Goal: Communication & Community: Answer question/provide support

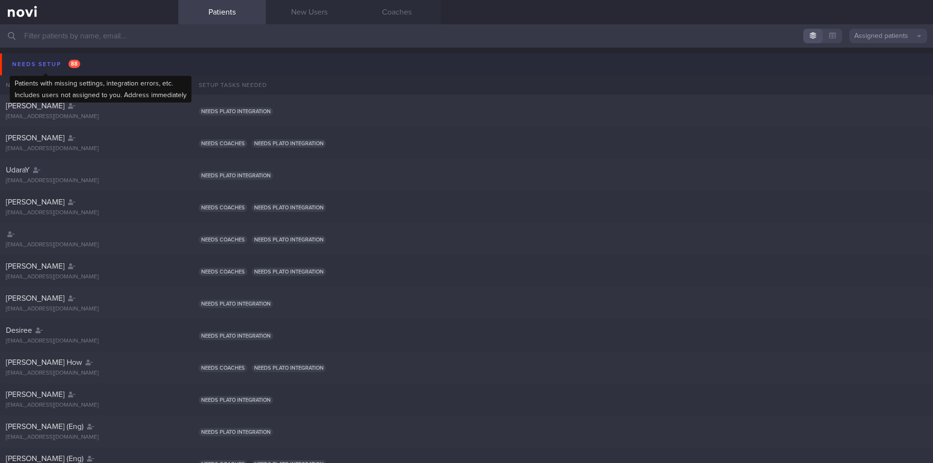
click at [34, 64] on div "Needs setup 88" at bounding box center [46, 64] width 73 height 13
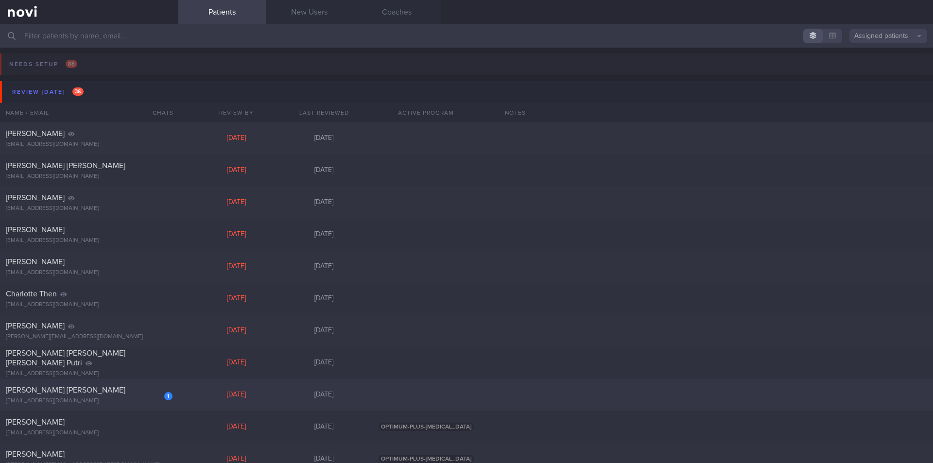
click at [72, 388] on div "[PERSON_NAME] [PERSON_NAME]" at bounding box center [88, 391] width 164 height 10
select select "4"
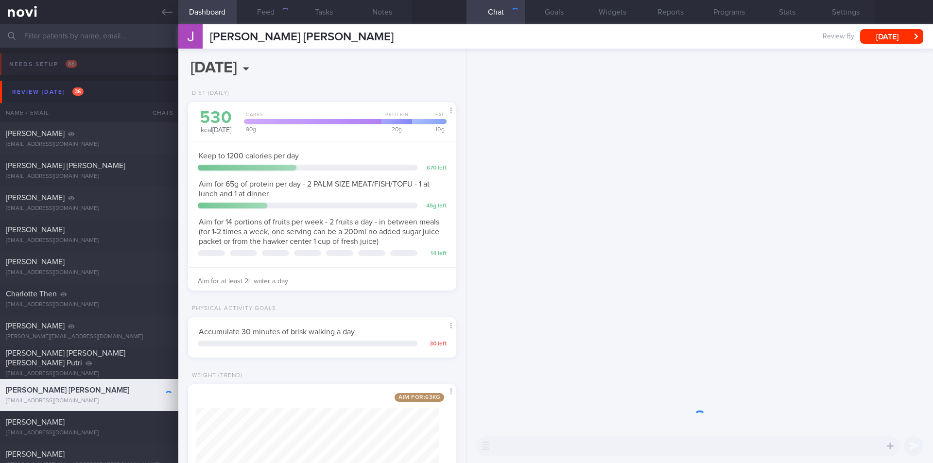
scroll to position [136, 244]
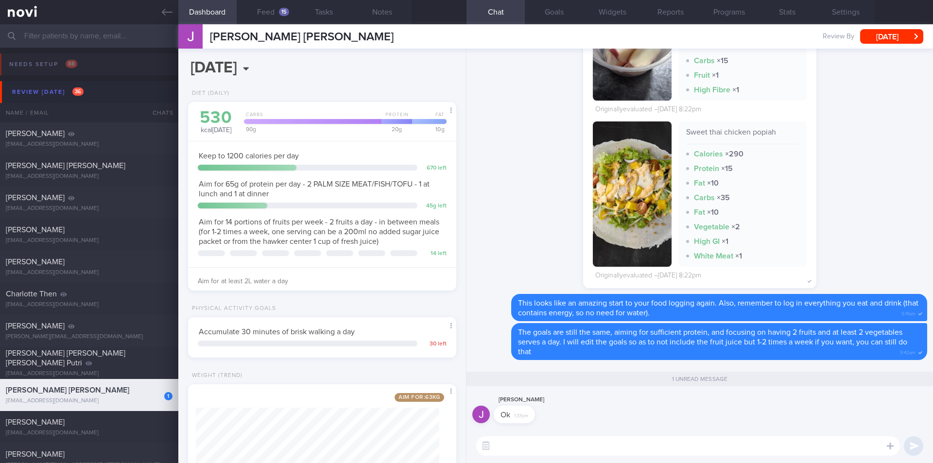
click at [581, 446] on textarea at bounding box center [688, 446] width 424 height 19
click at [268, 18] on button "Feed 15" at bounding box center [266, 12] width 58 height 24
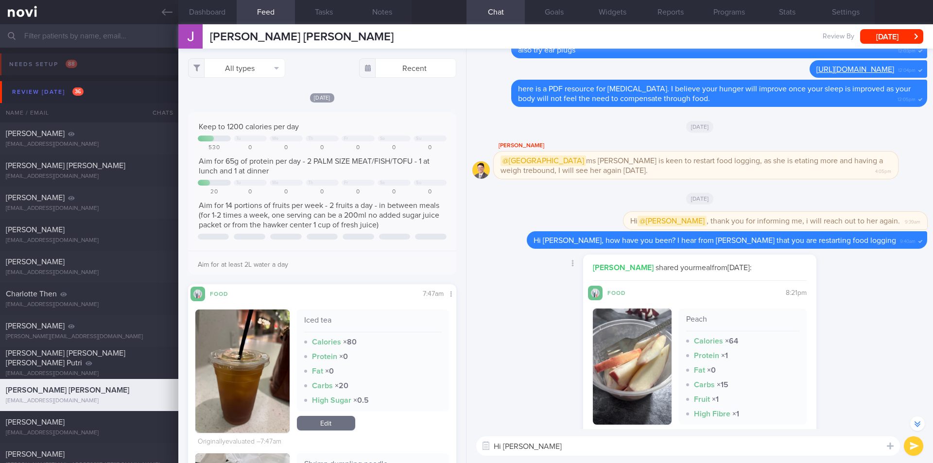
scroll to position [-340, 0]
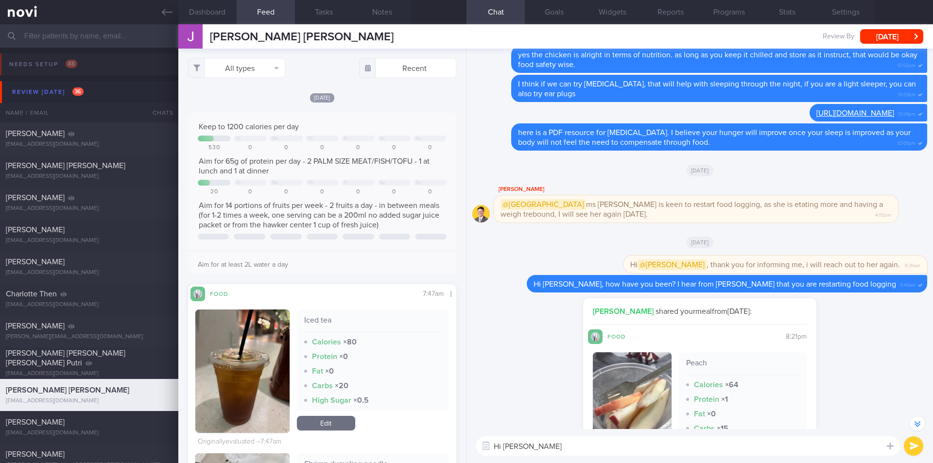
click at [538, 446] on textarea "Hi [PERSON_NAME]" at bounding box center [688, 446] width 424 height 19
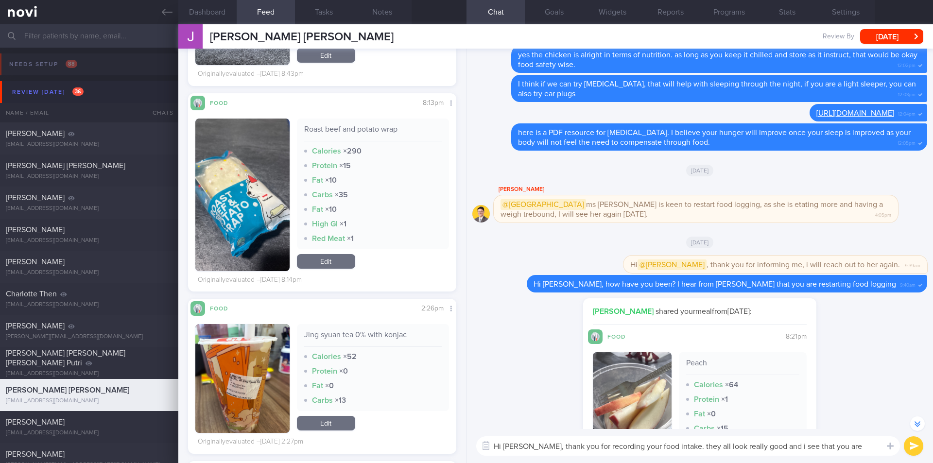
scroll to position [-350, 0]
type textarea "Hi [PERSON_NAME], thank you for recording your food intake. they all look reall…"
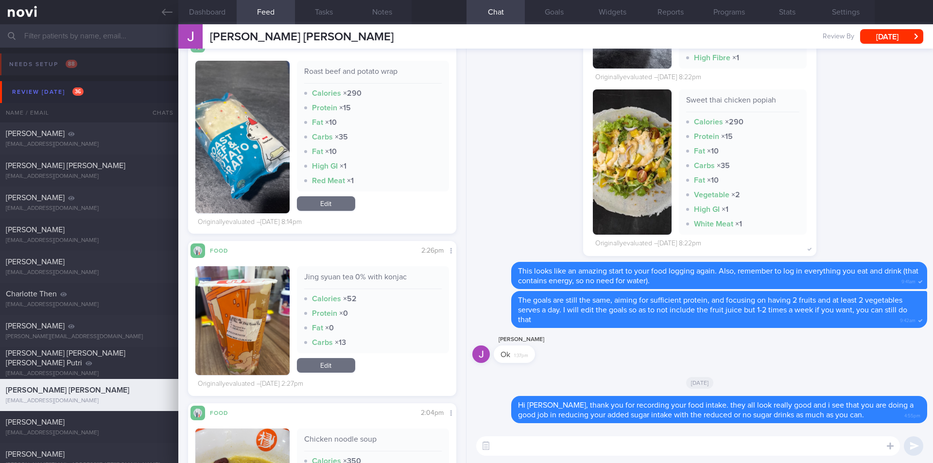
scroll to position [3500, 0]
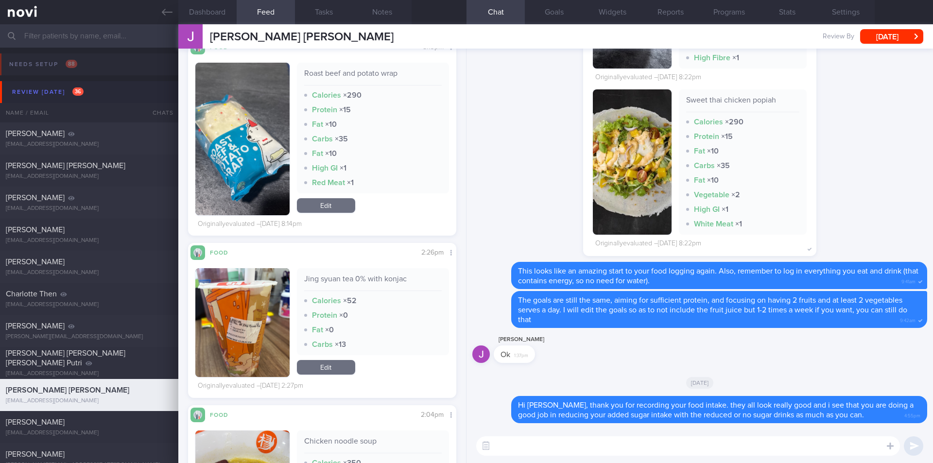
click at [252, 305] on button "button" at bounding box center [242, 322] width 94 height 109
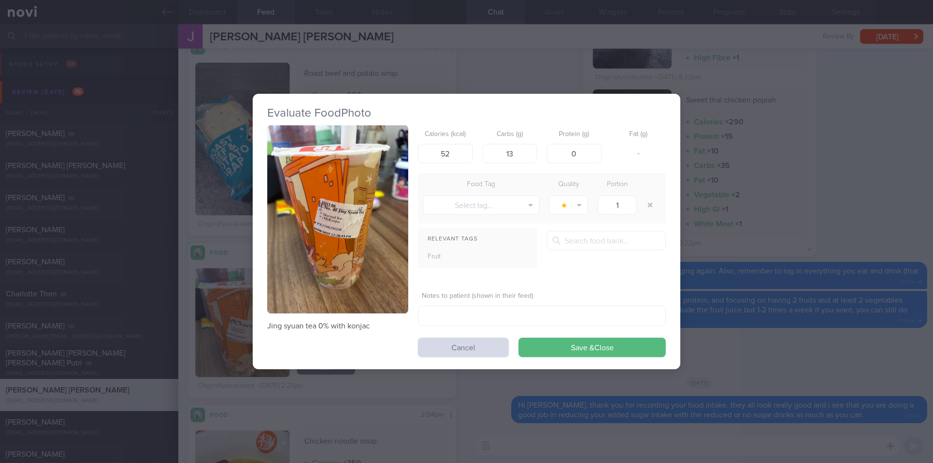
click at [353, 233] on button "button" at bounding box center [337, 219] width 141 height 188
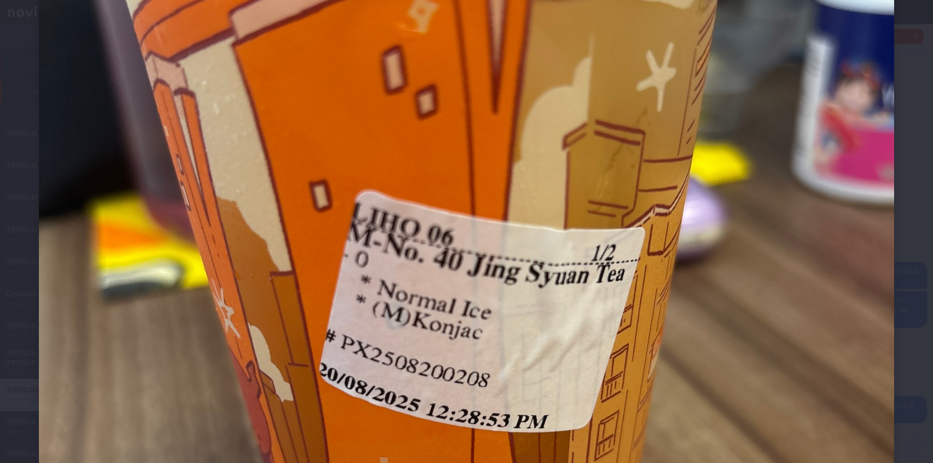
scroll to position [438, 0]
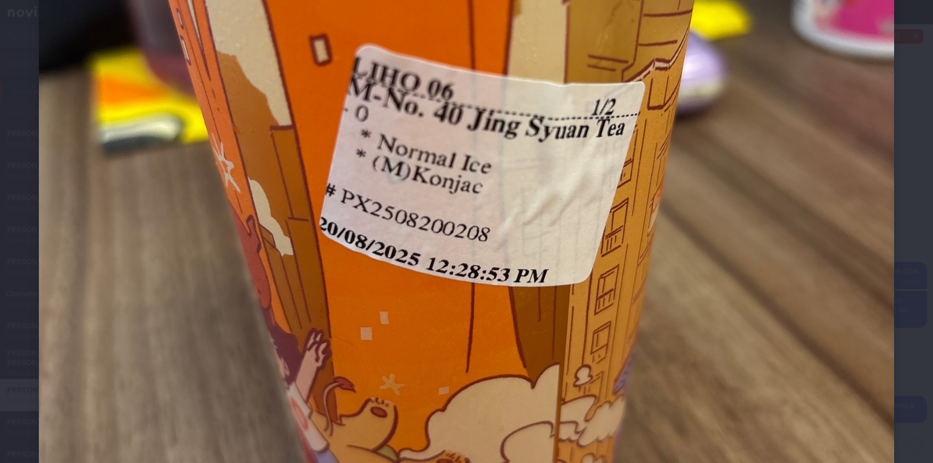
click at [755, 305] on img at bounding box center [467, 171] width 856 height 1141
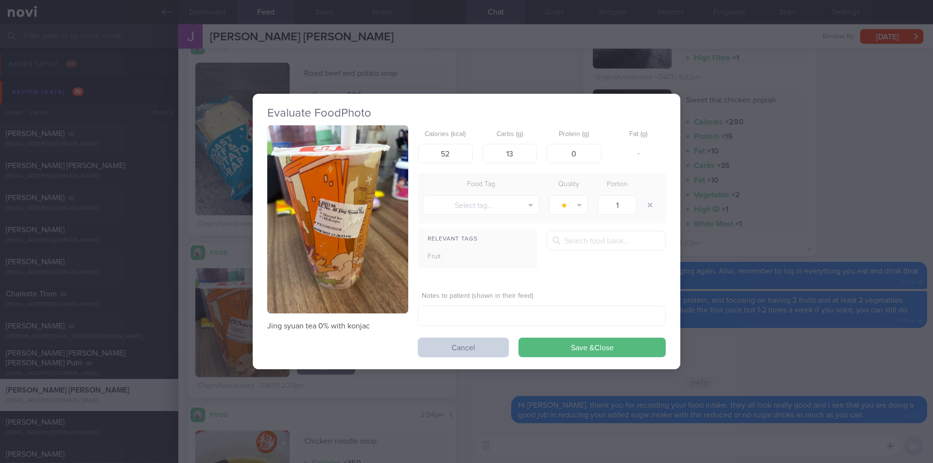
click at [468, 345] on button "Cancel" at bounding box center [463, 347] width 91 height 19
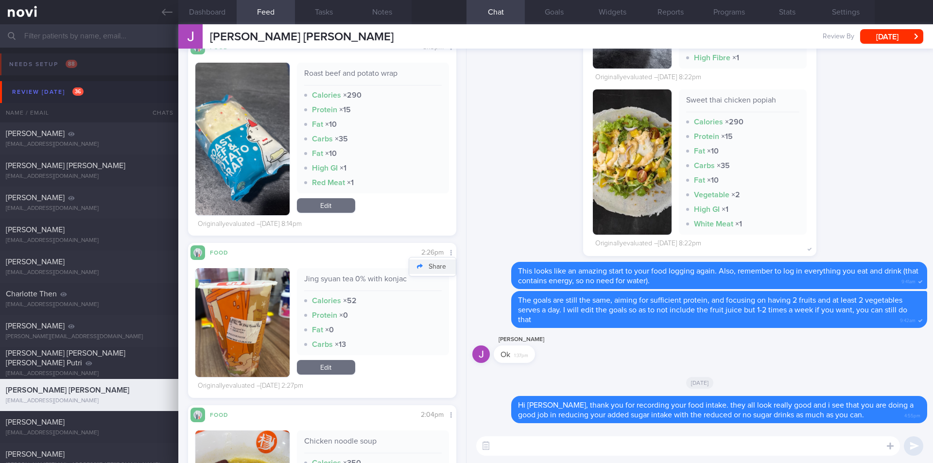
click at [435, 267] on button "Share" at bounding box center [432, 267] width 47 height 15
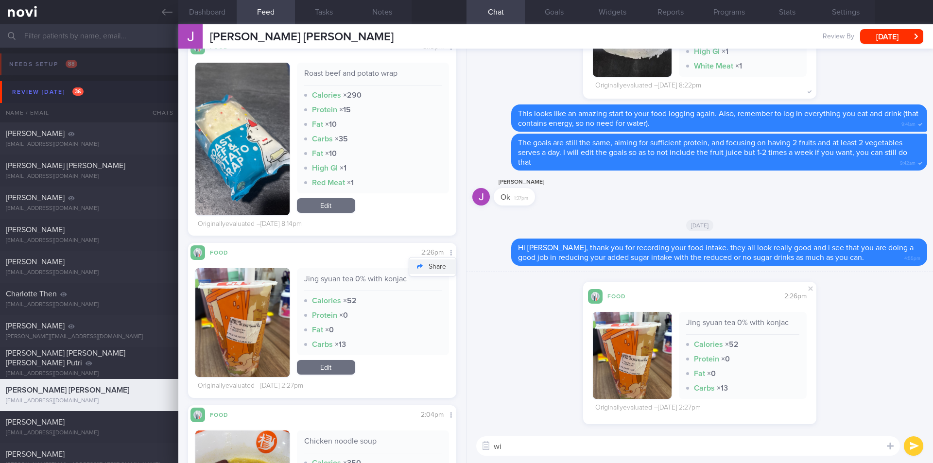
type textarea "w"
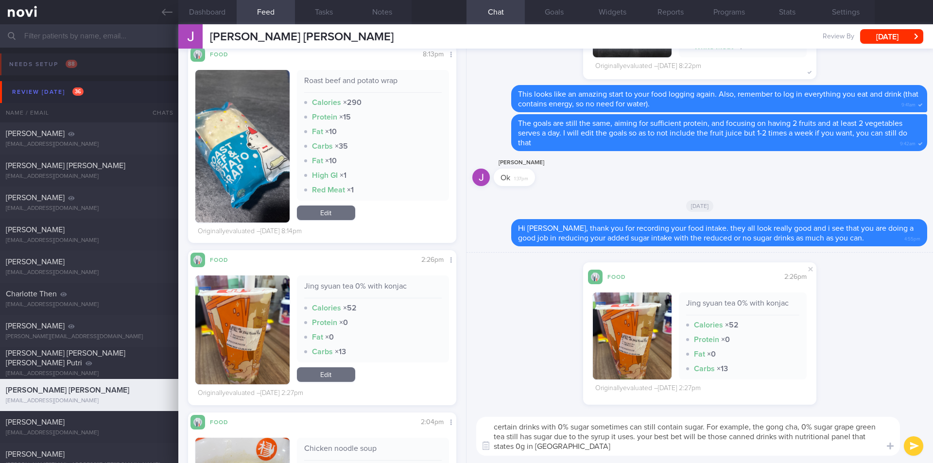
type textarea "certain drinks with 0% sugar sometimes can still contain sugar. For example, th…"
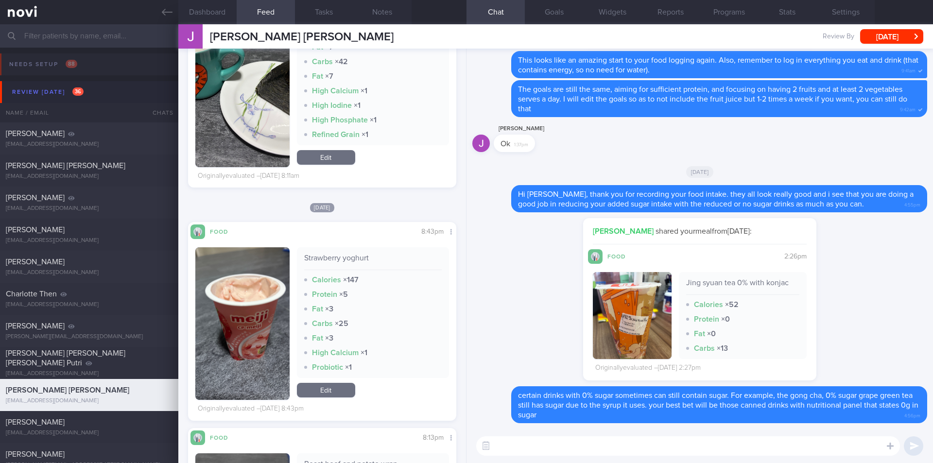
scroll to position [3104, 0]
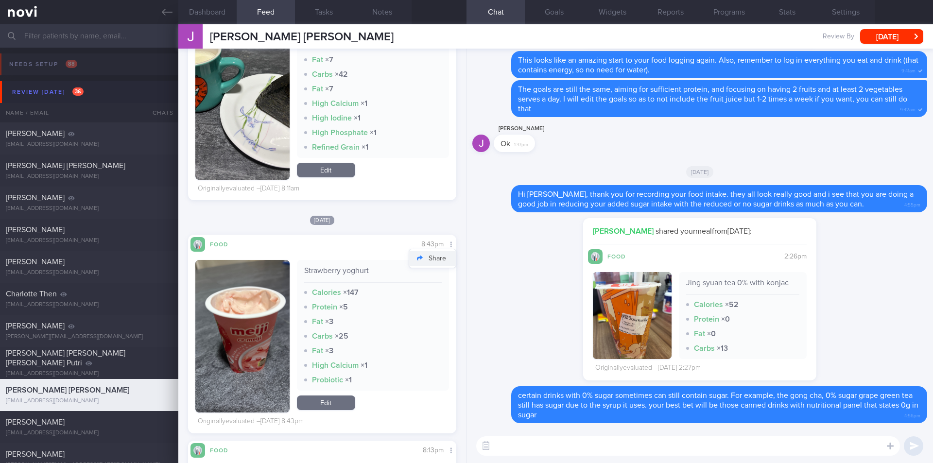
click at [433, 263] on button "Share" at bounding box center [432, 258] width 47 height 15
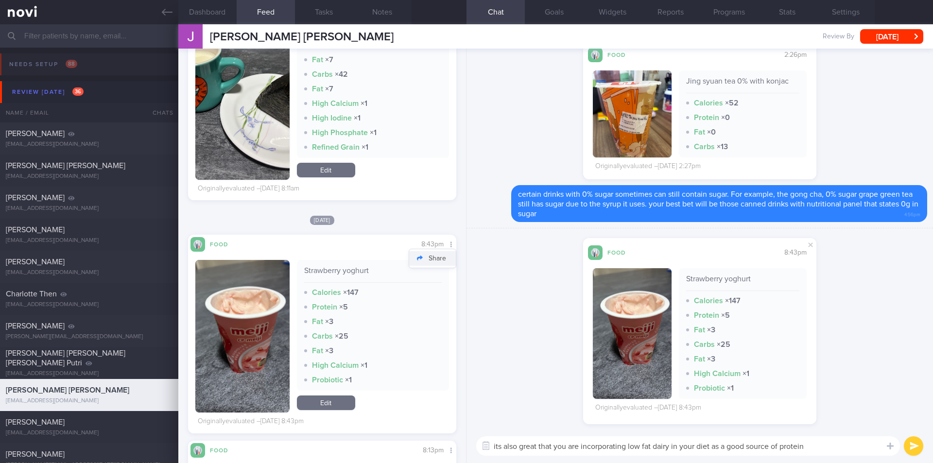
type textarea "its also great that you are incorporating low fat dairy in your diet as a good …"
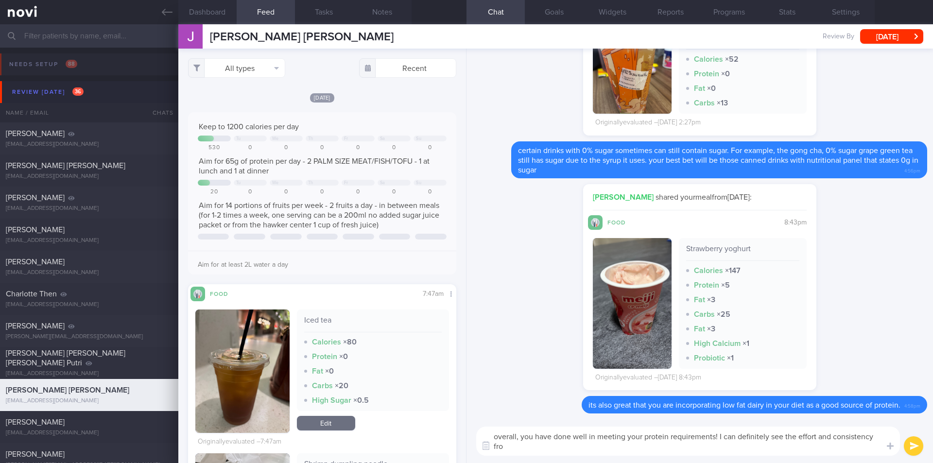
scroll to position [0, 0]
type textarea "overall, you have done well in meeting your protein requirements! I can definit…"
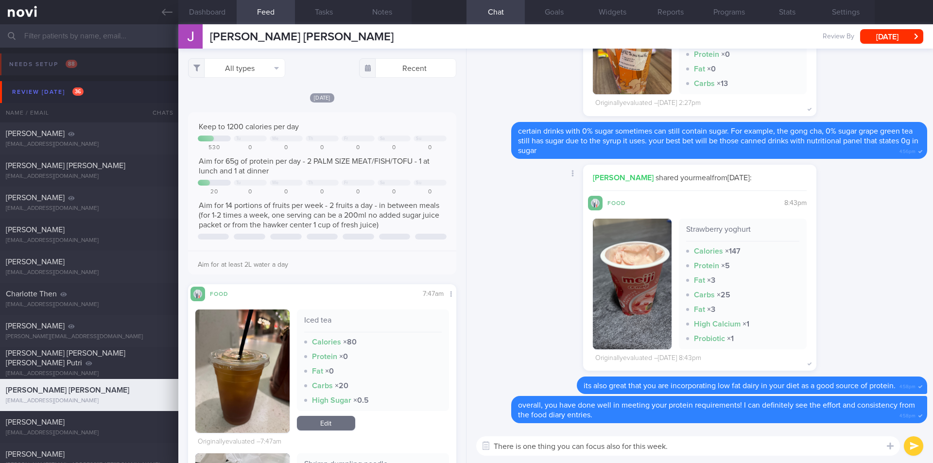
type textarea "There is one thing you can focus also for this week."
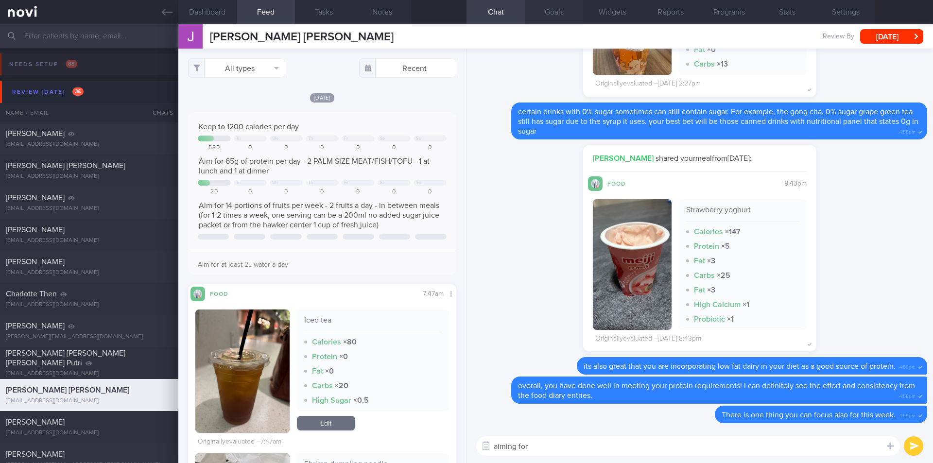
drag, startPoint x: 559, startPoint y: 8, endPoint x: 560, endPoint y: 15, distance: 7.3
click at [559, 8] on button "Goals" at bounding box center [554, 12] width 58 height 24
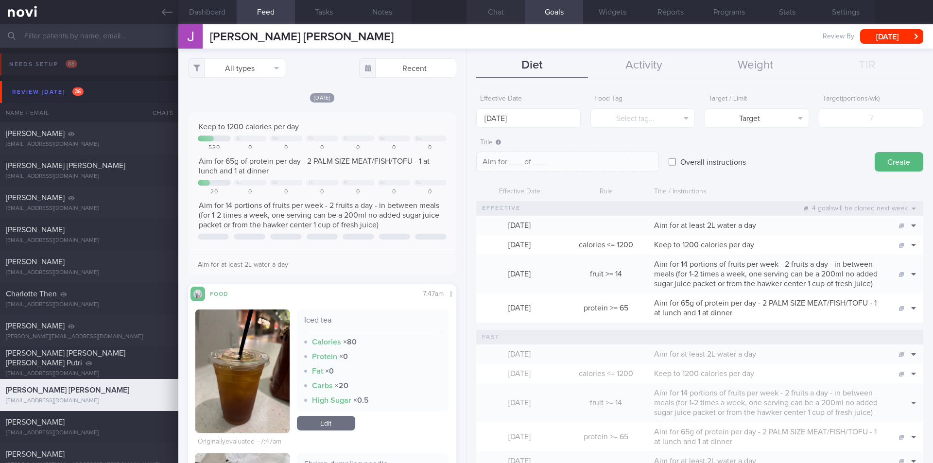
click at [507, 11] on button "Chat" at bounding box center [496, 12] width 58 height 24
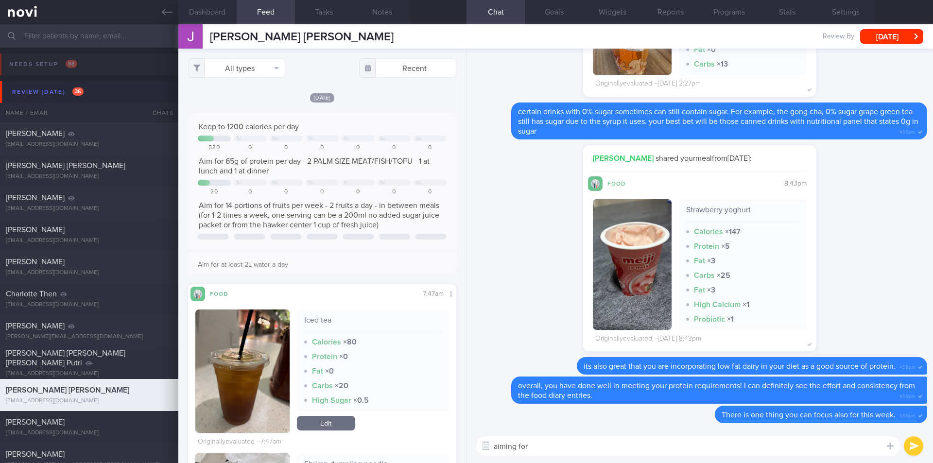
click at [557, 446] on textarea "aiming for" at bounding box center [688, 446] width 424 height 19
type textarea "aiming for 2 servings of non-starchy vegetables a day."
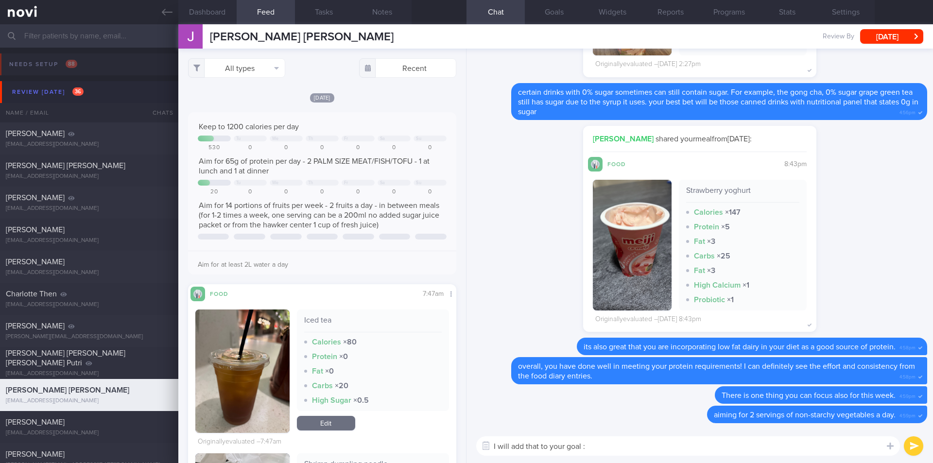
type textarea "I will add that to your goal :D"
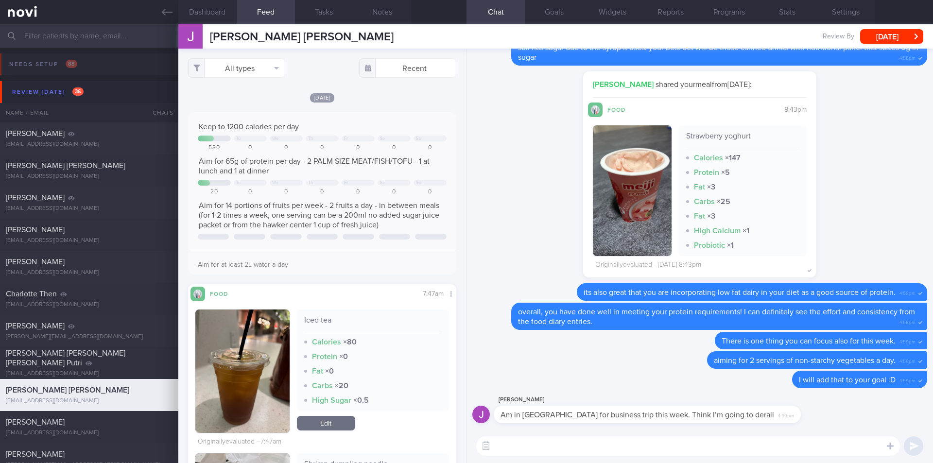
click at [676, 446] on textarea at bounding box center [688, 446] width 424 height 19
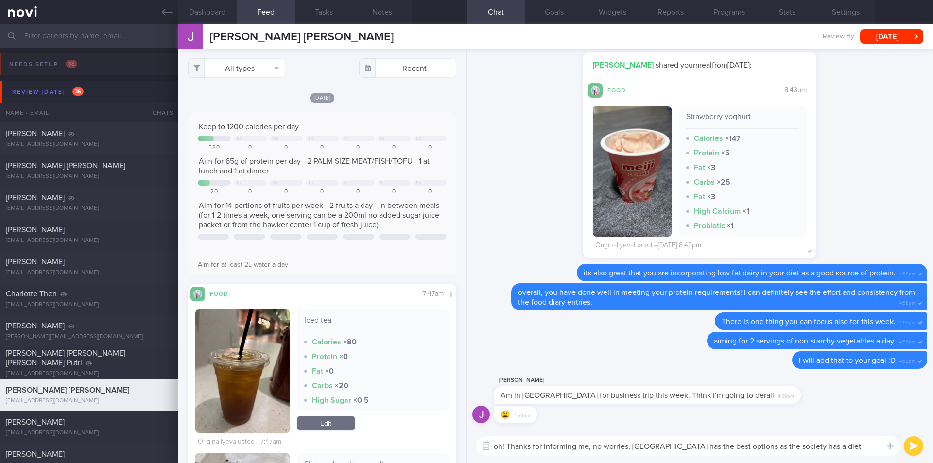
type textarea "oh! Thanks for informing me, no worries, [GEOGRAPHIC_DATA] has the best options…"
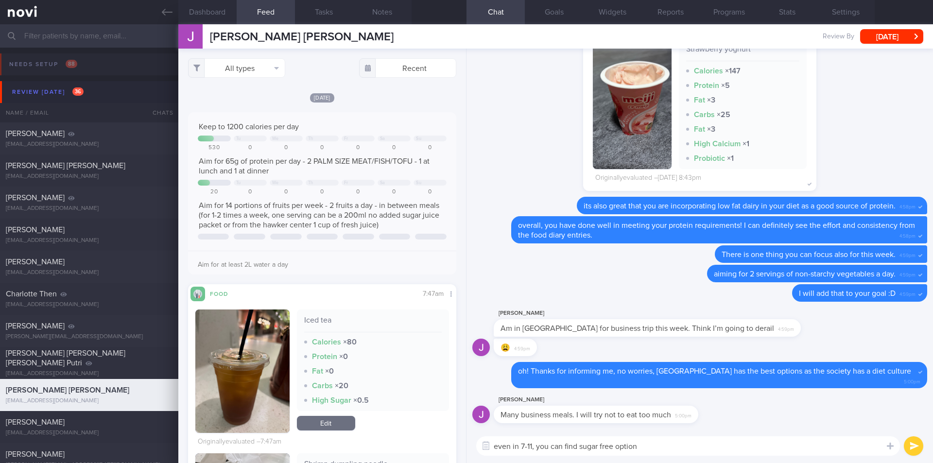
type textarea "even in 7-11, you can find sugar free options"
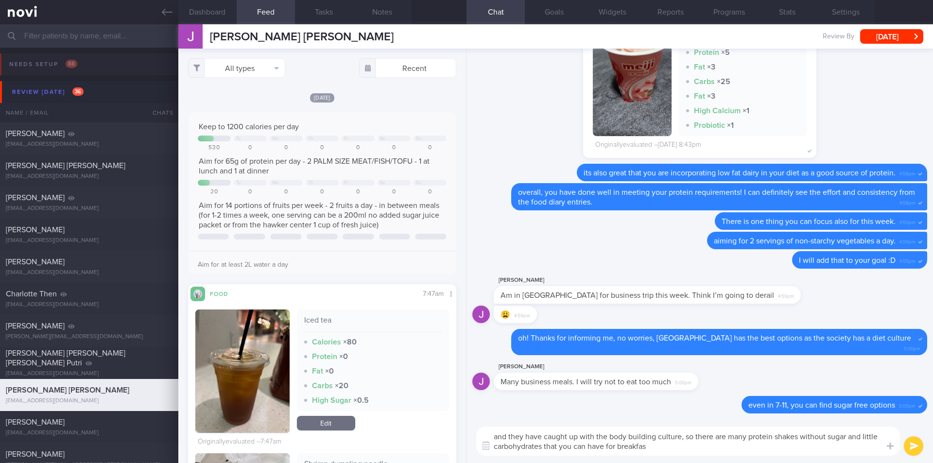
type textarea "and they have caught up with the body building culture, so there are many prote…"
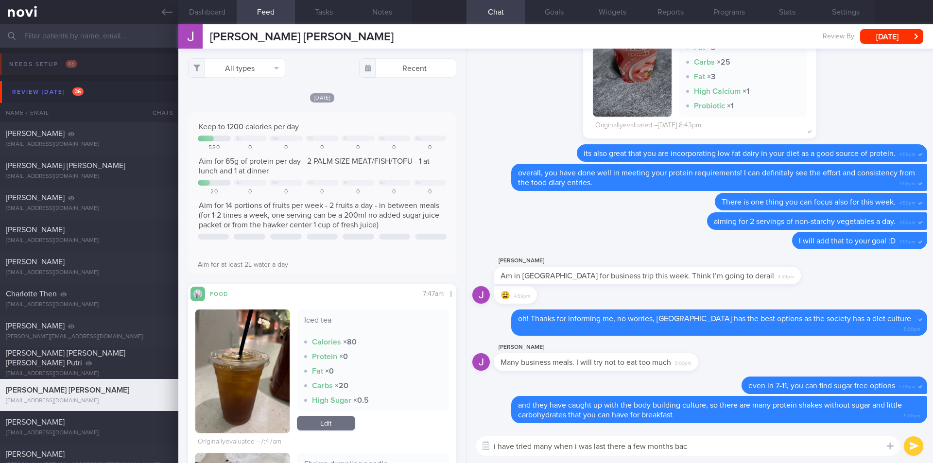
type textarea "i have tried many when i was last there a few months back"
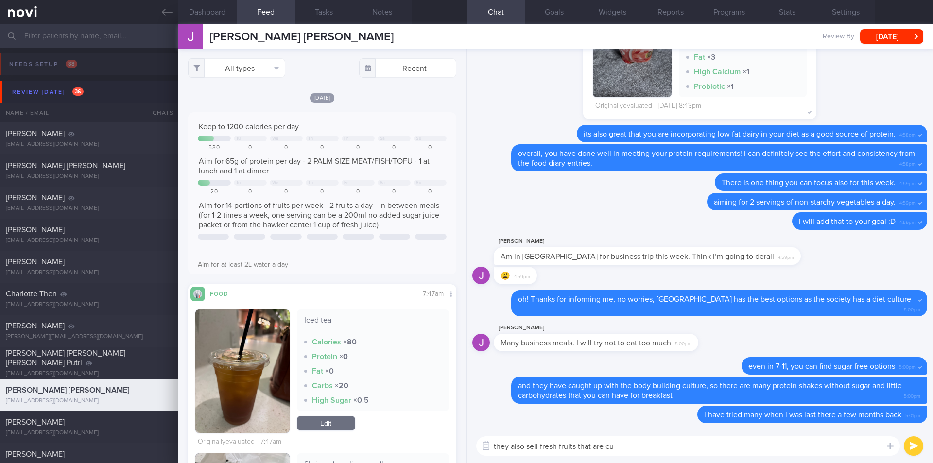
type textarea "they also sell fresh fruits that are cut"
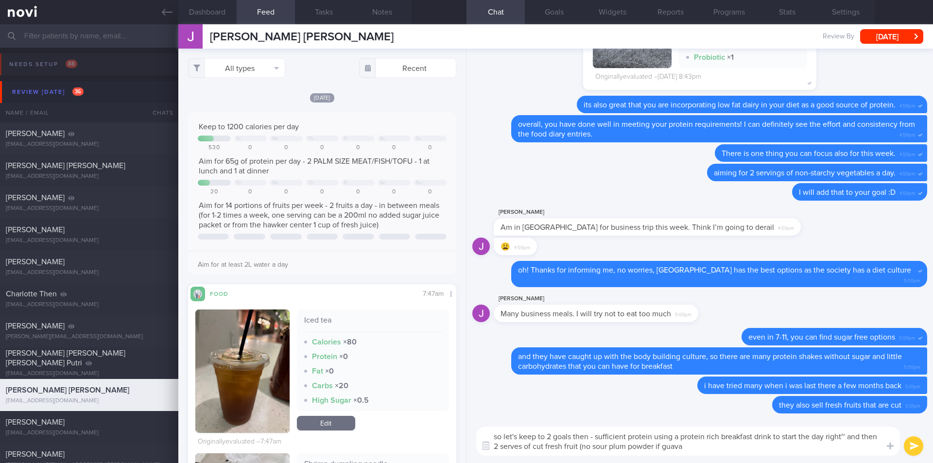
type textarea "so let's keep to 2 goals then - sufficient protein using a protein rich breakfa…"
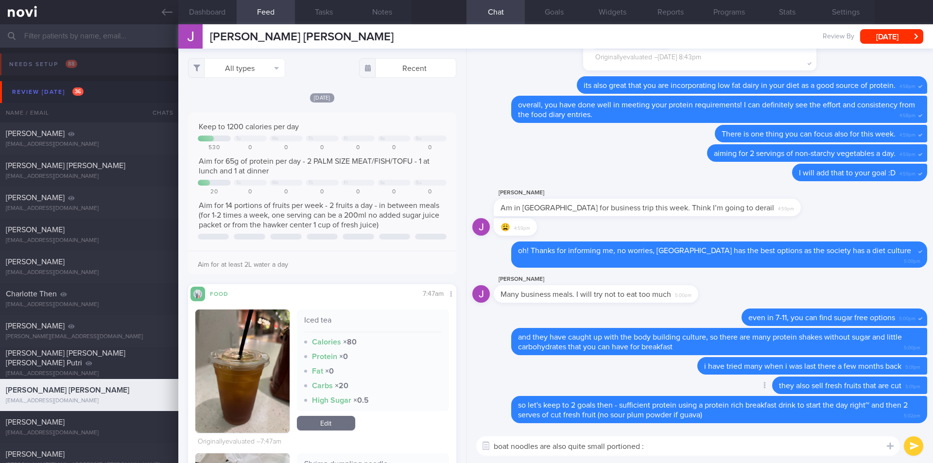
type textarea "boat noodles are also quite small portioned :D"
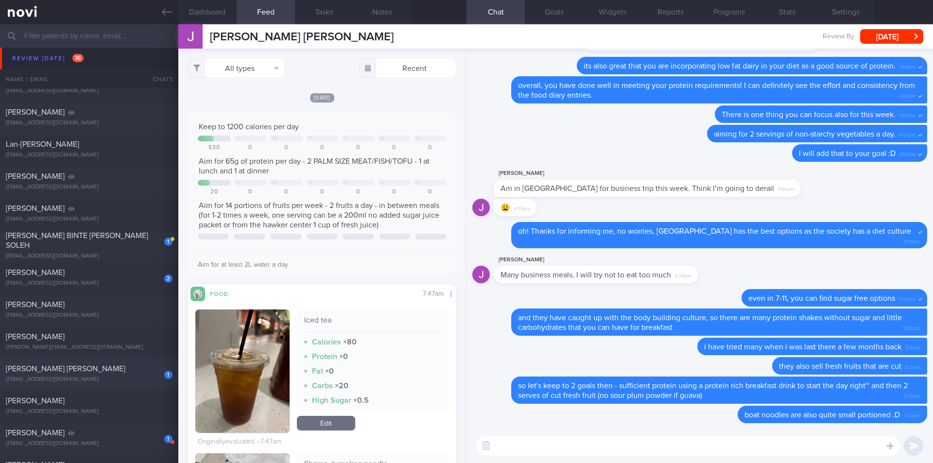
scroll to position [778, 0]
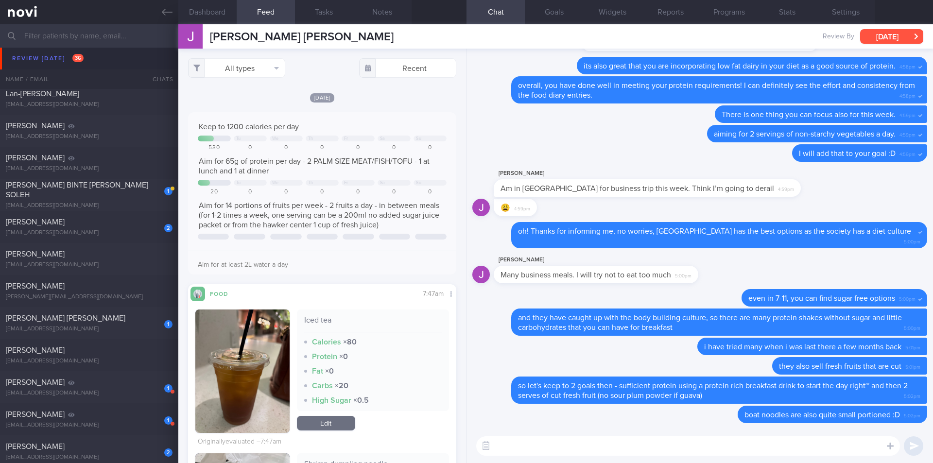
drag, startPoint x: 889, startPoint y: 32, endPoint x: 883, endPoint y: 34, distance: 5.7
click at [889, 33] on button "[DATE]" at bounding box center [891, 36] width 63 height 15
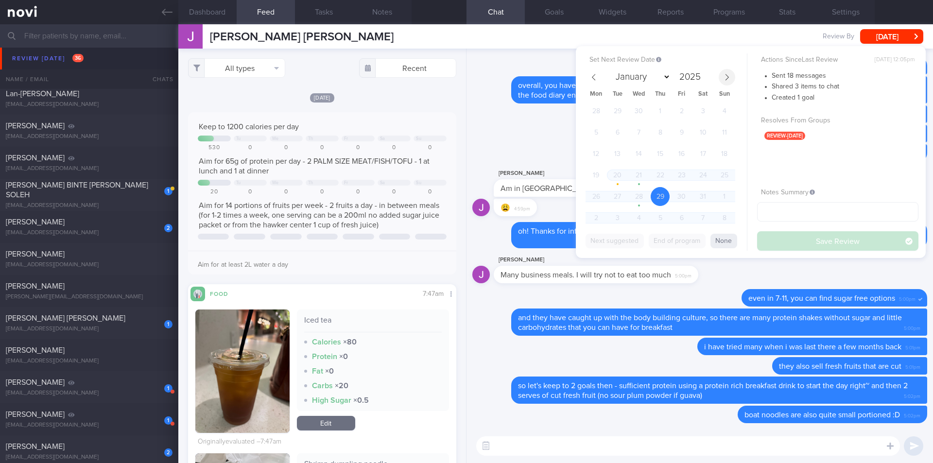
click at [730, 76] on icon at bounding box center [727, 77] width 7 height 7
click at [726, 78] on icon at bounding box center [727, 77] width 7 height 7
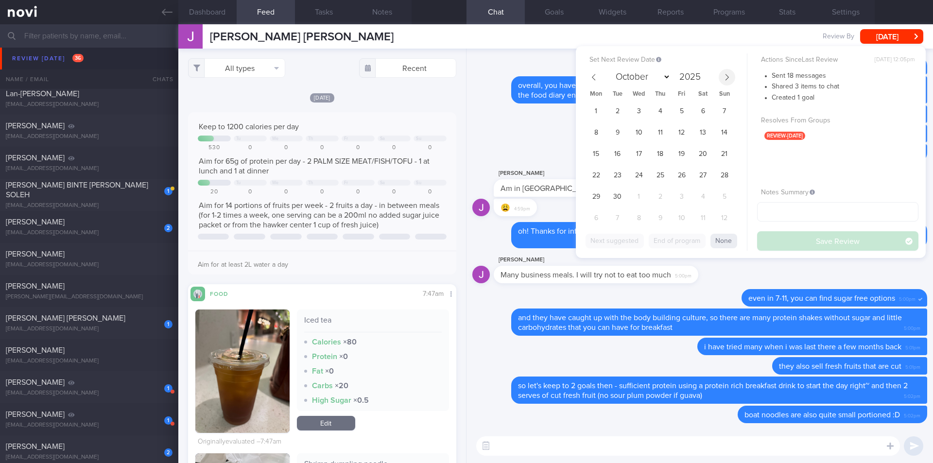
click at [726, 78] on icon at bounding box center [727, 77] width 7 height 7
click at [594, 76] on icon at bounding box center [594, 77] width 7 height 7
click at [596, 77] on icon at bounding box center [594, 77] width 7 height 7
select select "7"
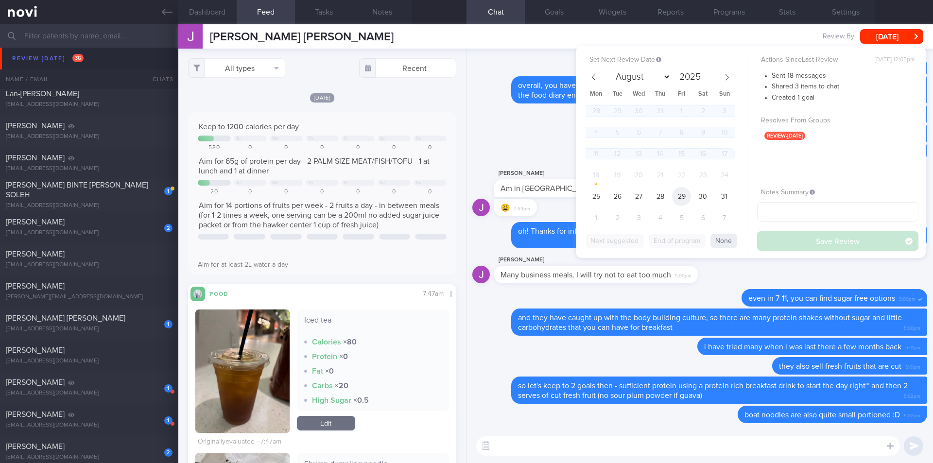
click at [684, 195] on span "29" at bounding box center [681, 196] width 19 height 19
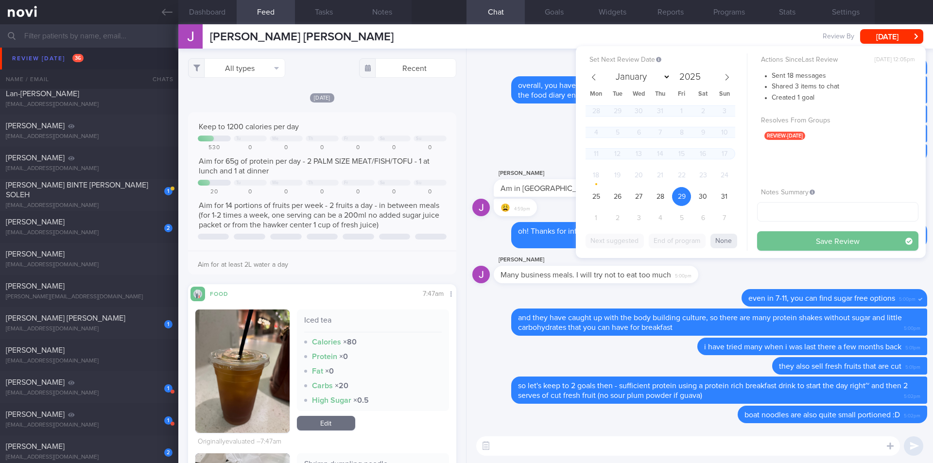
click at [839, 242] on button "Save Review" at bounding box center [837, 240] width 161 height 19
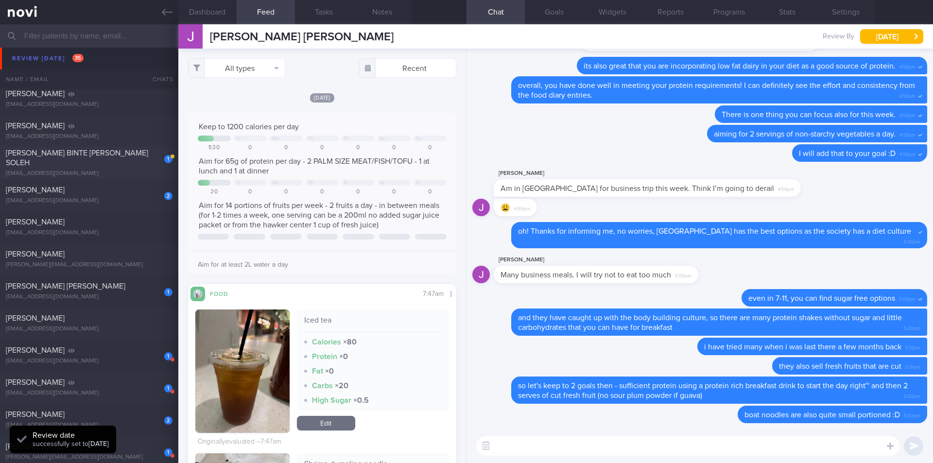
click at [110, 163] on div "1 [PERSON_NAME] BINTE [PERSON_NAME] SOLEH [EMAIL_ADDRESS][DOMAIN_NAME]" at bounding box center [89, 162] width 178 height 29
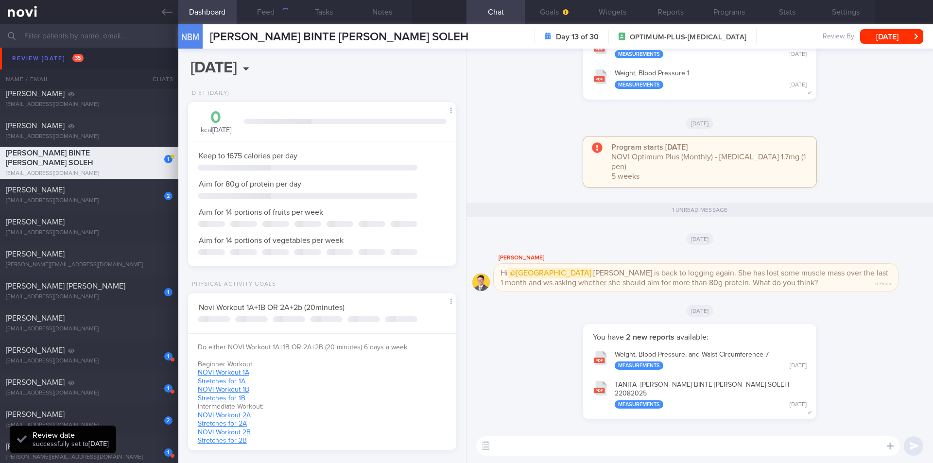
scroll to position [108, 216]
click at [264, 15] on button "Feed" at bounding box center [266, 12] width 58 height 24
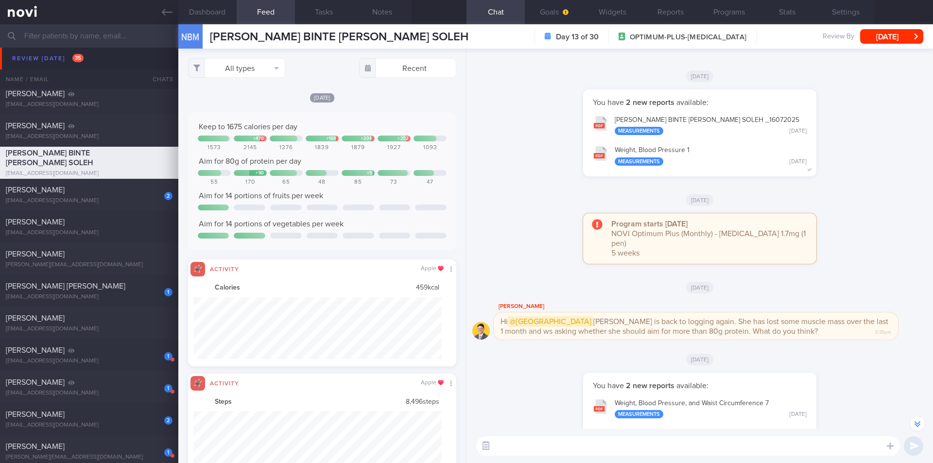
click at [486, 446] on button "button" at bounding box center [486, 447] width 18 height 18
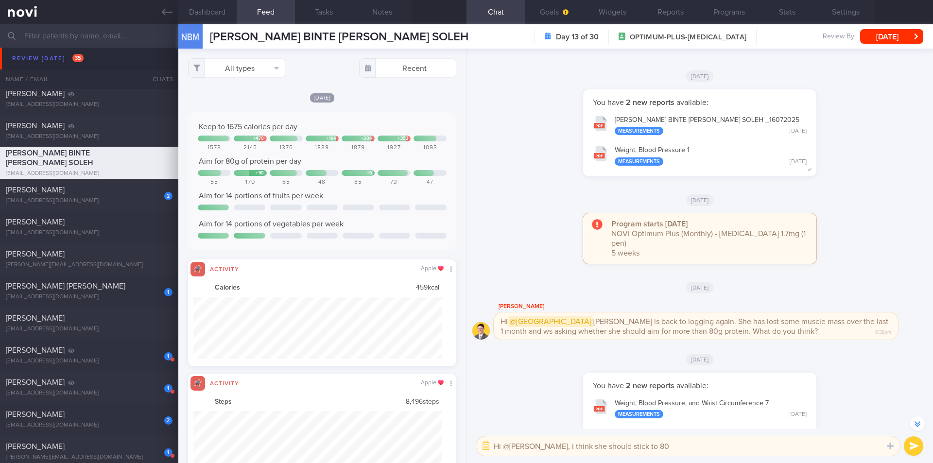
click at [643, 446] on textarea "Hi @[PERSON_NAME], i think she should stick to 80" at bounding box center [688, 446] width 424 height 19
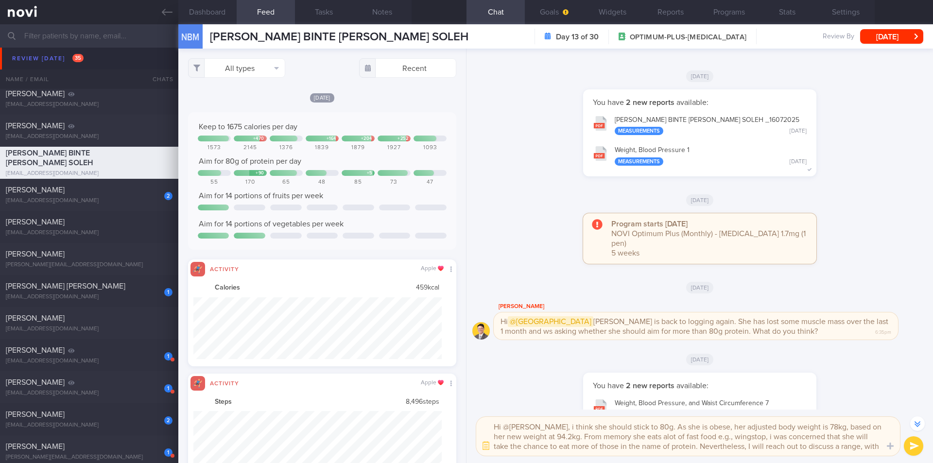
scroll to position [-78, 0]
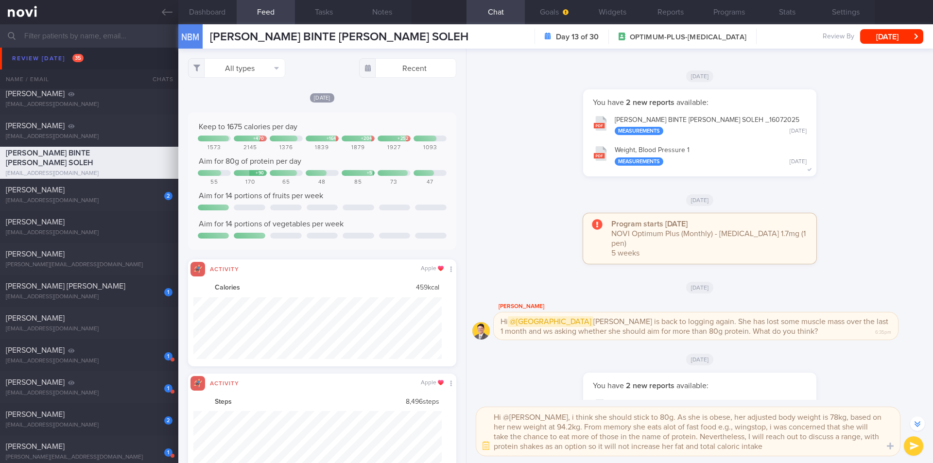
type textarea "Hi @[PERSON_NAME], i think she should stick to 80g. As she is obese, her adjust…"
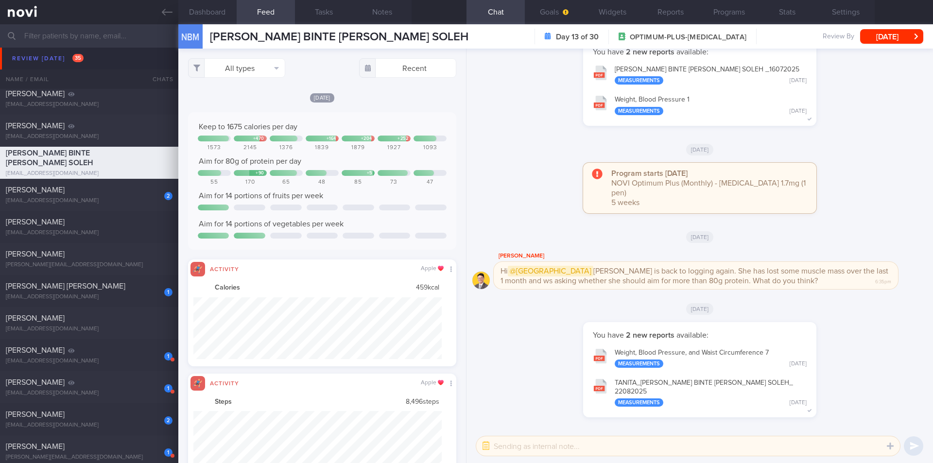
scroll to position [0, 0]
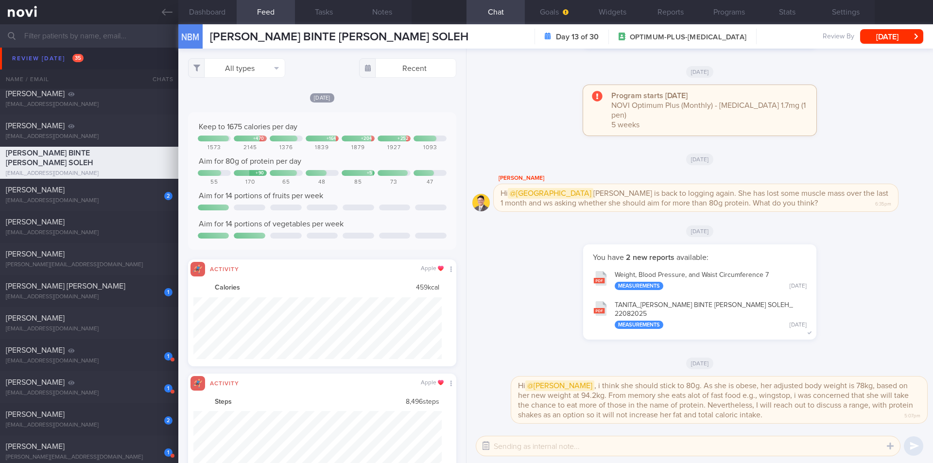
click at [493, 446] on button "button" at bounding box center [486, 447] width 18 height 18
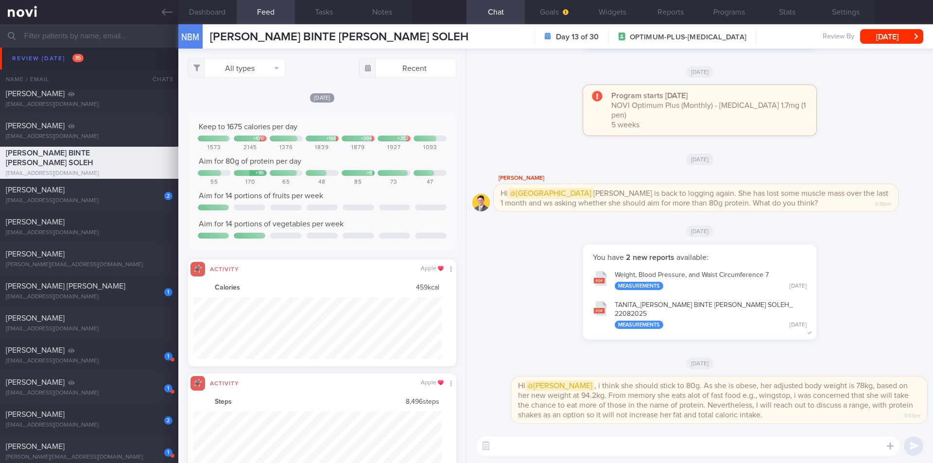
click at [508, 445] on textarea at bounding box center [688, 446] width 424 height 19
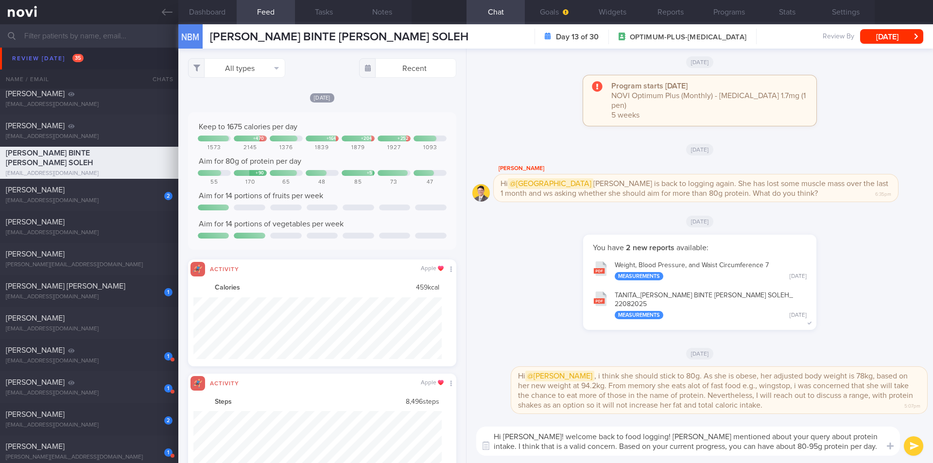
type textarea "Hi [PERSON_NAME]! welcome back to food logging! [PERSON_NAME] mentioned about y…"
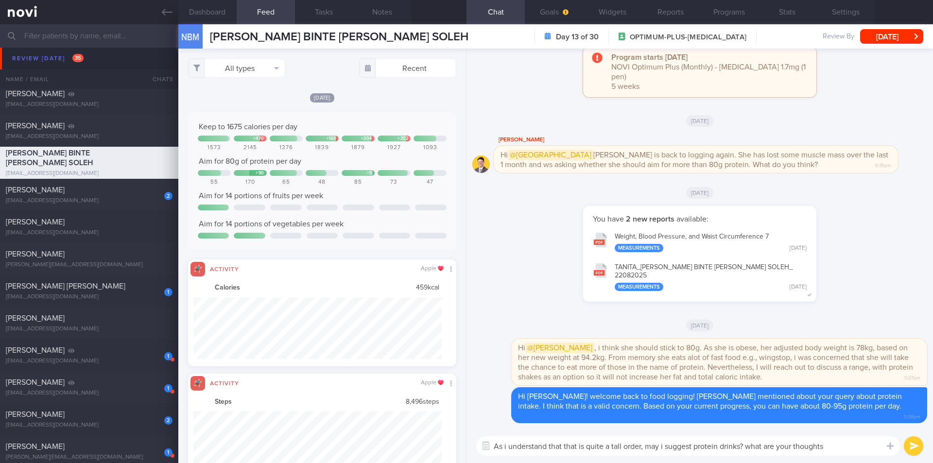
type textarea "As i understand that that is quite a tall order, may i suggest protein drinks? …"
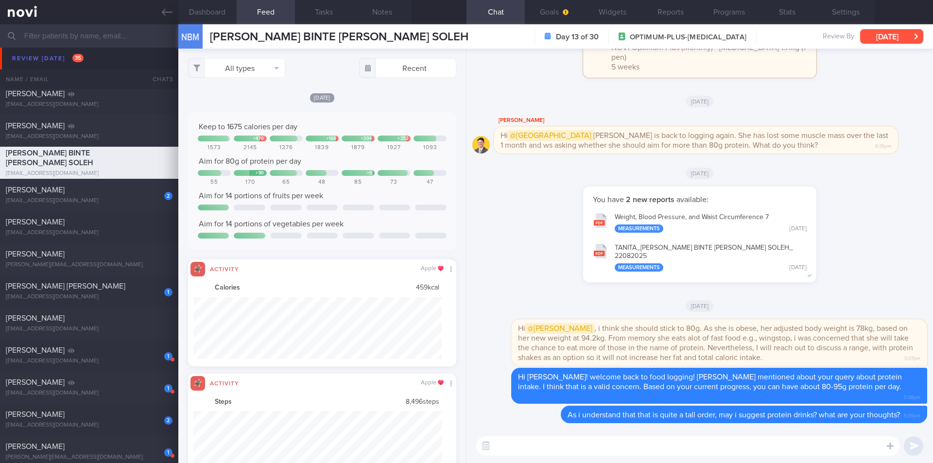
click at [886, 35] on button "[DATE]" at bounding box center [891, 36] width 63 height 15
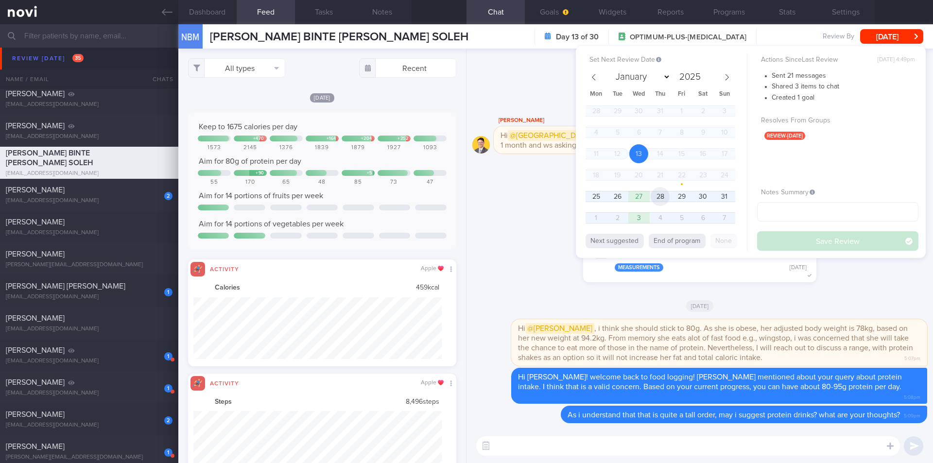
click at [660, 197] on span "28" at bounding box center [660, 196] width 19 height 19
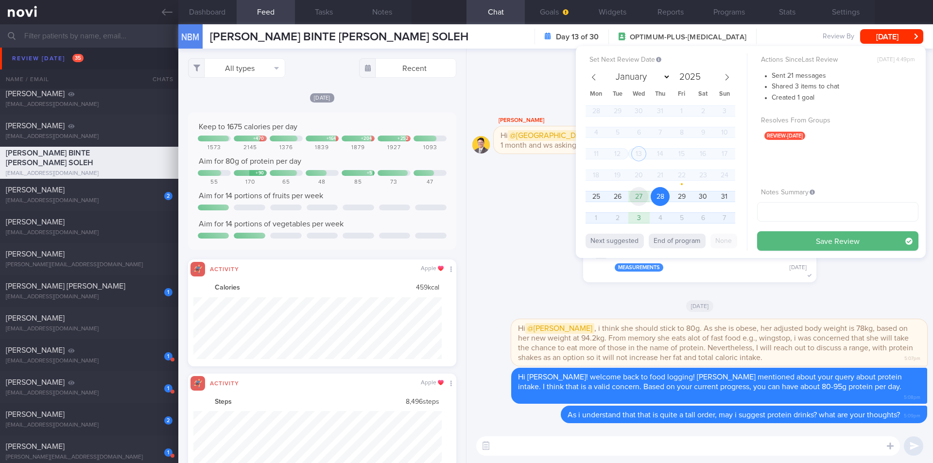
click at [633, 196] on span "27" at bounding box center [639, 196] width 19 height 19
click at [613, 195] on span "26" at bounding box center [617, 196] width 19 height 19
click at [811, 238] on button "Save Review" at bounding box center [837, 240] width 161 height 19
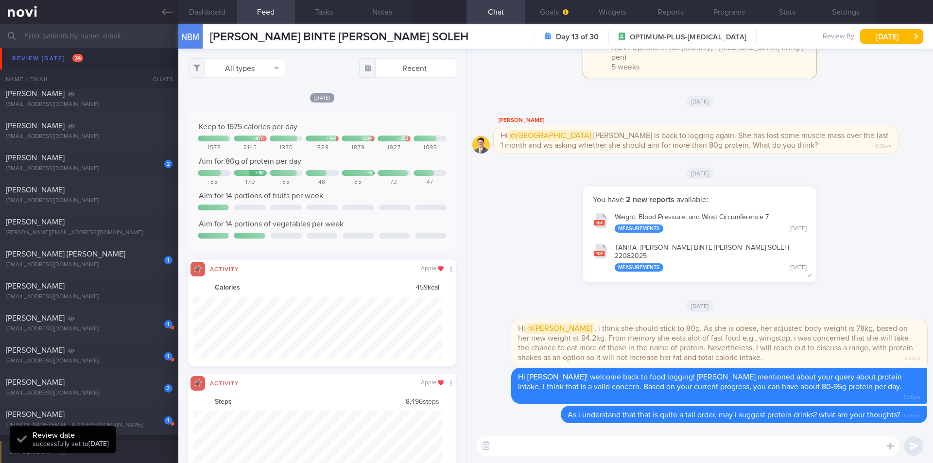
click at [118, 164] on div "2 [PERSON_NAME] [EMAIL_ADDRESS][DOMAIN_NAME]" at bounding box center [89, 162] width 178 height 19
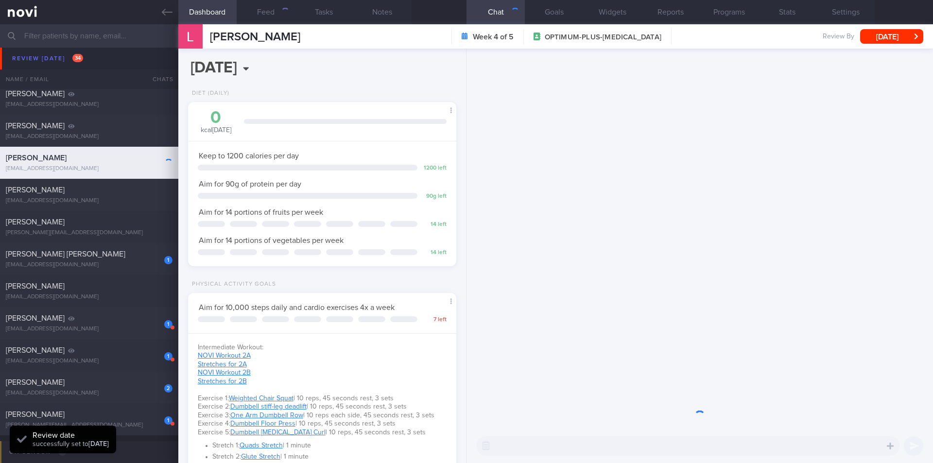
scroll to position [136, 244]
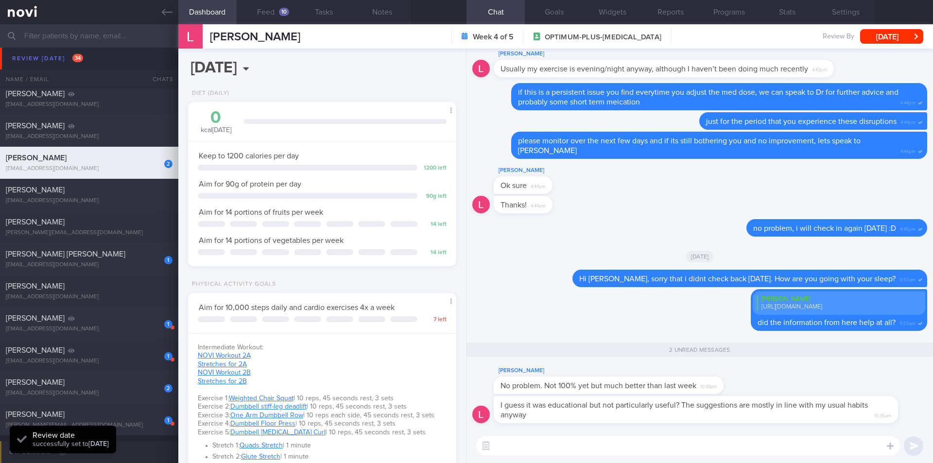
click at [632, 446] on textarea at bounding box center [688, 446] width 424 height 19
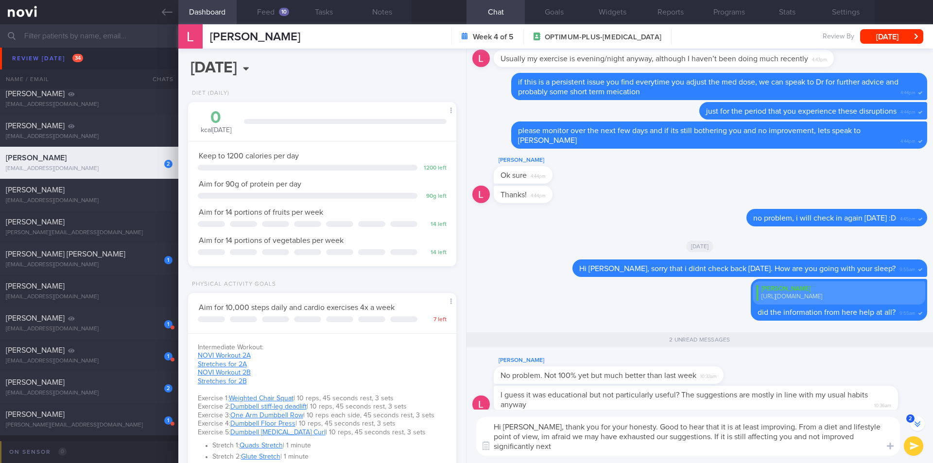
scroll to position [-19, 0]
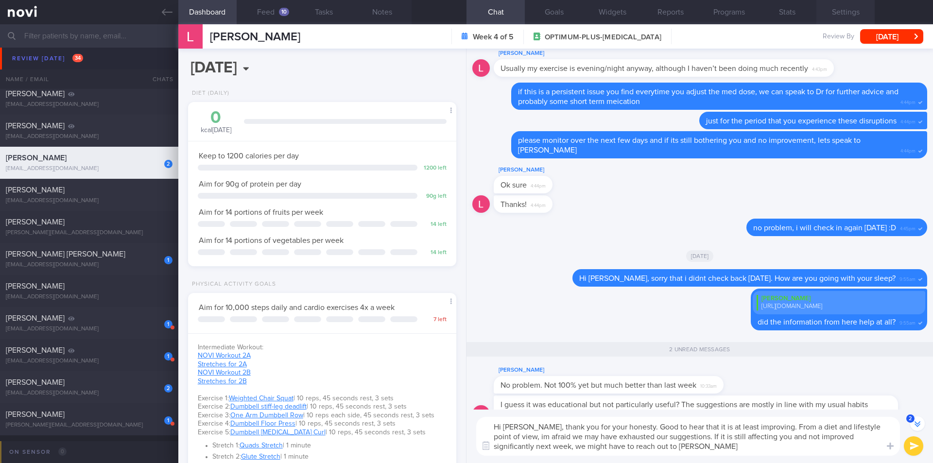
click at [840, 12] on button "Settings" at bounding box center [846, 12] width 58 height 24
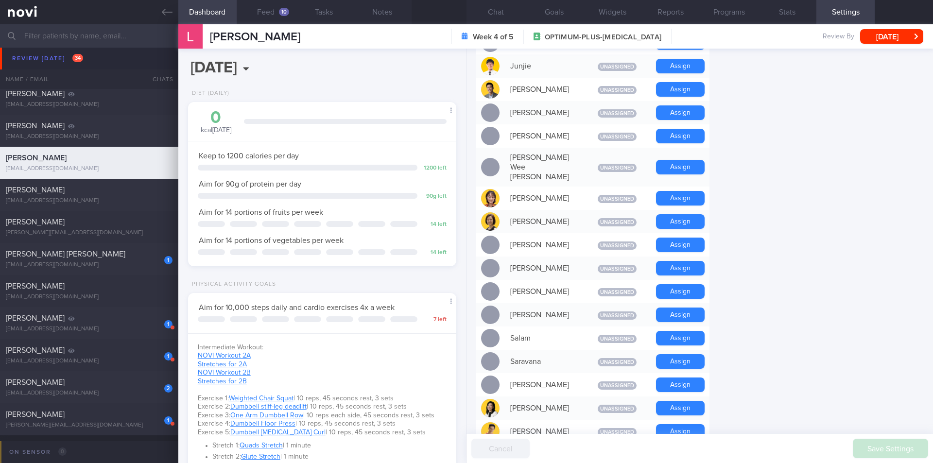
scroll to position [729, 0]
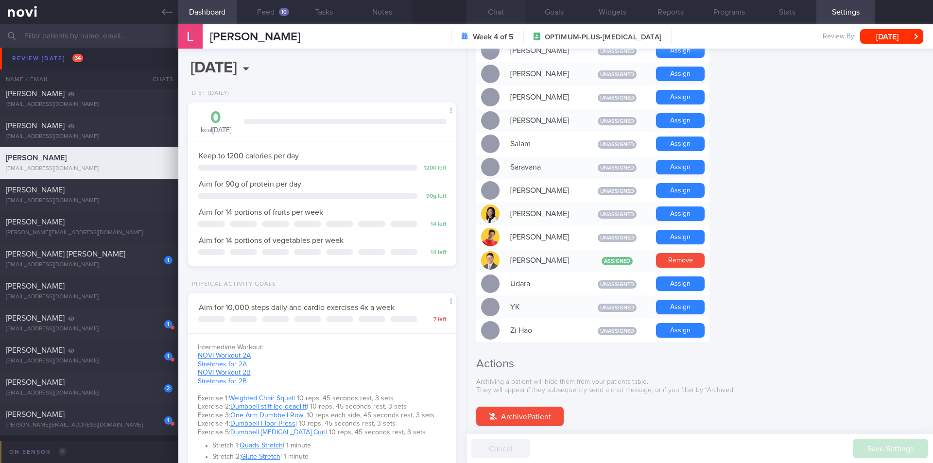
click at [497, 10] on button "Chat" at bounding box center [496, 12] width 58 height 24
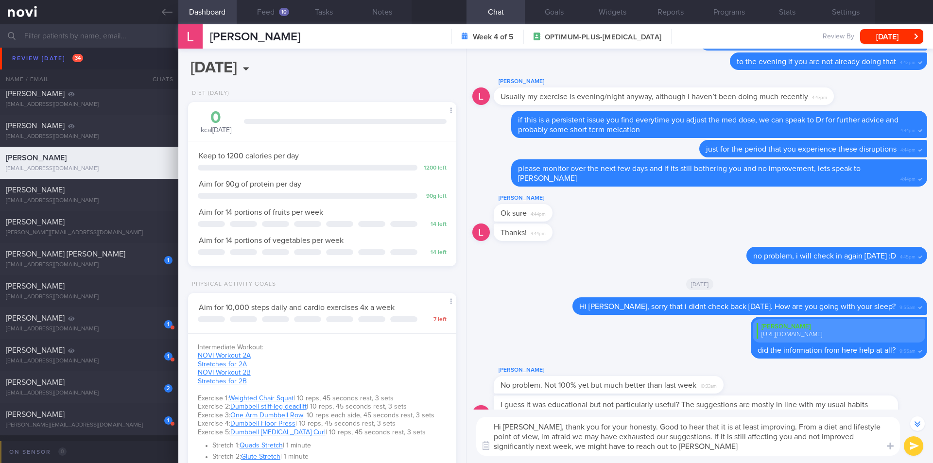
click at [716, 443] on textarea "Hi [PERSON_NAME], thank you for your honesty. Good to hear that it is at least …" at bounding box center [688, 436] width 424 height 39
type textarea "Hi [PERSON_NAME], thank you for your honesty. Good to hear that it is at least …"
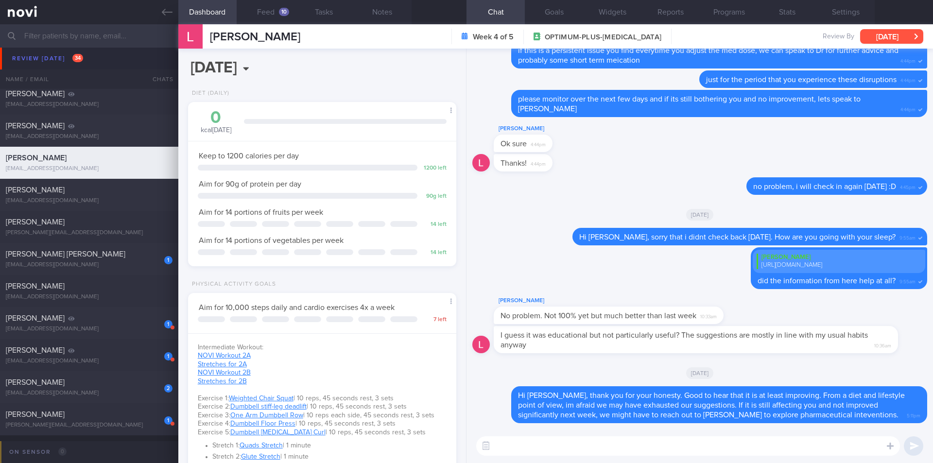
click at [871, 36] on button "[DATE]" at bounding box center [891, 36] width 63 height 15
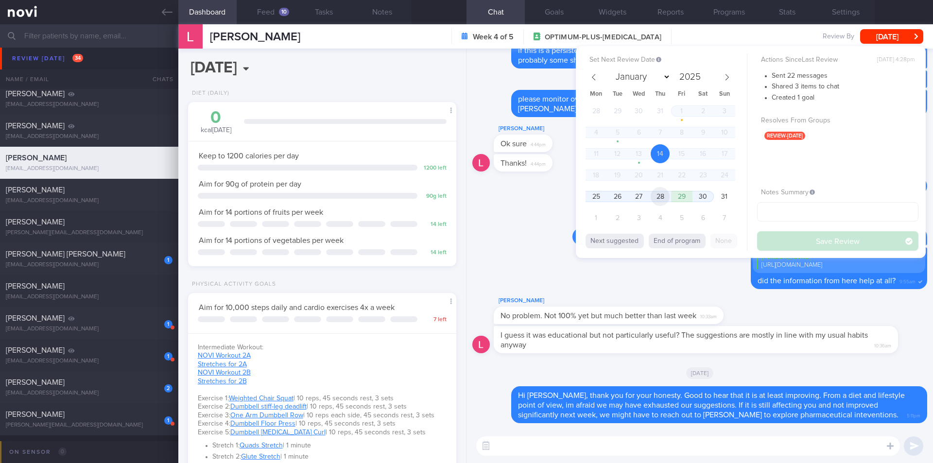
drag, startPoint x: 663, startPoint y: 197, endPoint x: 734, endPoint y: 232, distance: 78.7
click at [664, 197] on span "28" at bounding box center [660, 196] width 19 height 19
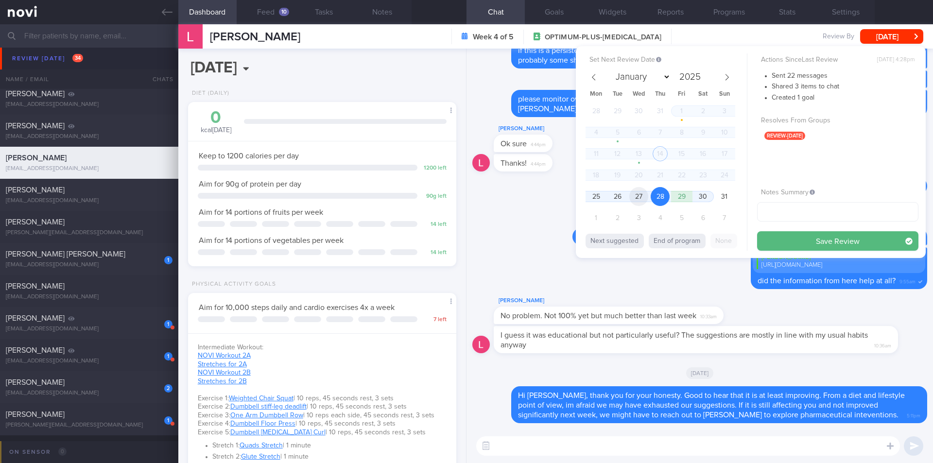
click at [639, 198] on span "27" at bounding box center [639, 196] width 19 height 19
click at [793, 244] on button "Save Review" at bounding box center [837, 240] width 161 height 19
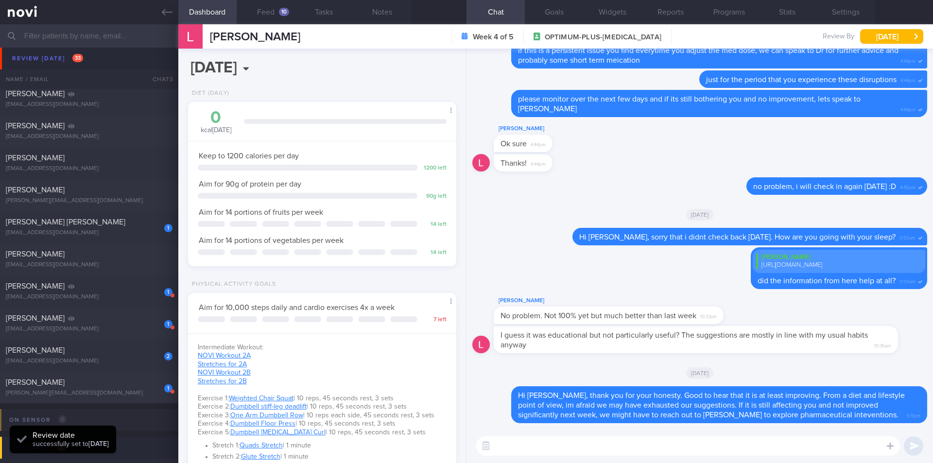
click at [657, 446] on textarea at bounding box center [688, 446] width 424 height 19
type textarea "S"
type textarea "Have a think about that this week and we can discuss again :)"
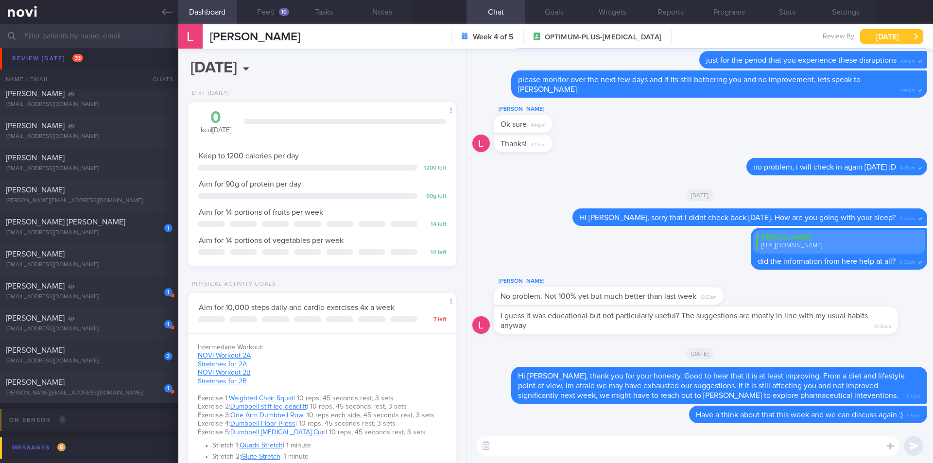
click at [877, 33] on button "[DATE]" at bounding box center [891, 36] width 63 height 15
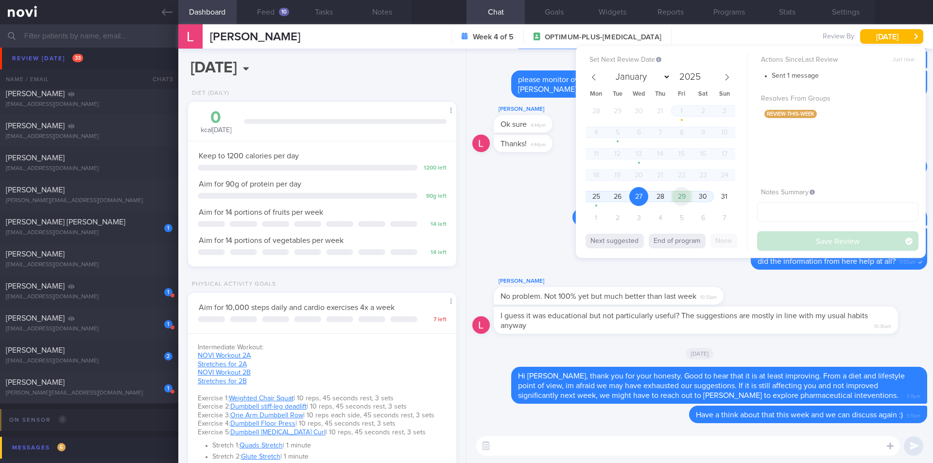
click at [681, 197] on span "29" at bounding box center [681, 196] width 19 height 19
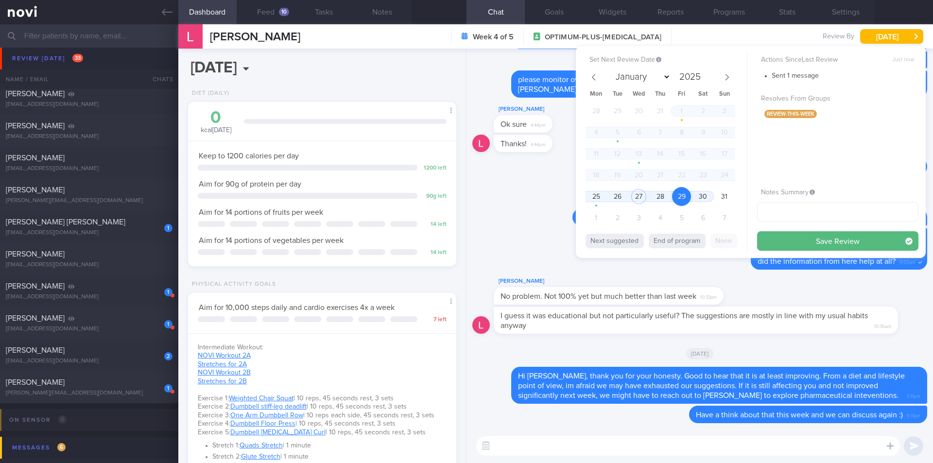
drag, startPoint x: 777, startPoint y: 234, endPoint x: 651, endPoint y: 274, distance: 131.5
click at [775, 235] on button "Save Review" at bounding box center [837, 240] width 161 height 19
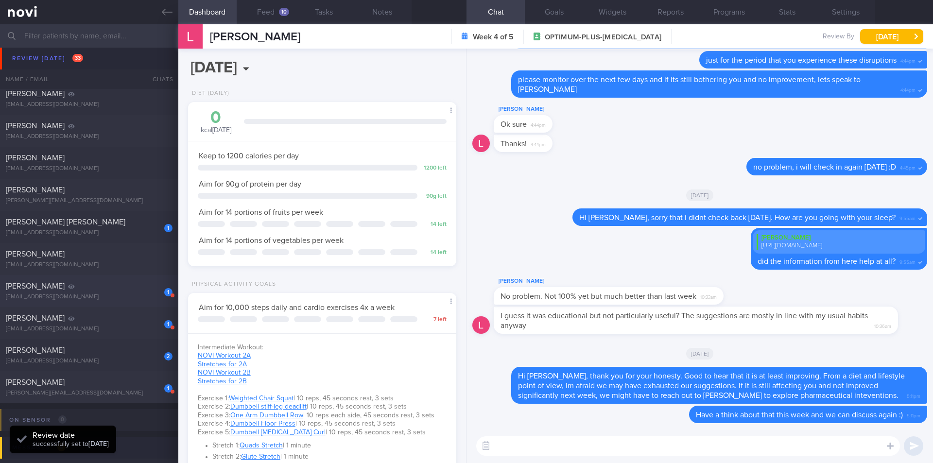
click at [97, 287] on div "[PERSON_NAME]" at bounding box center [88, 286] width 164 height 10
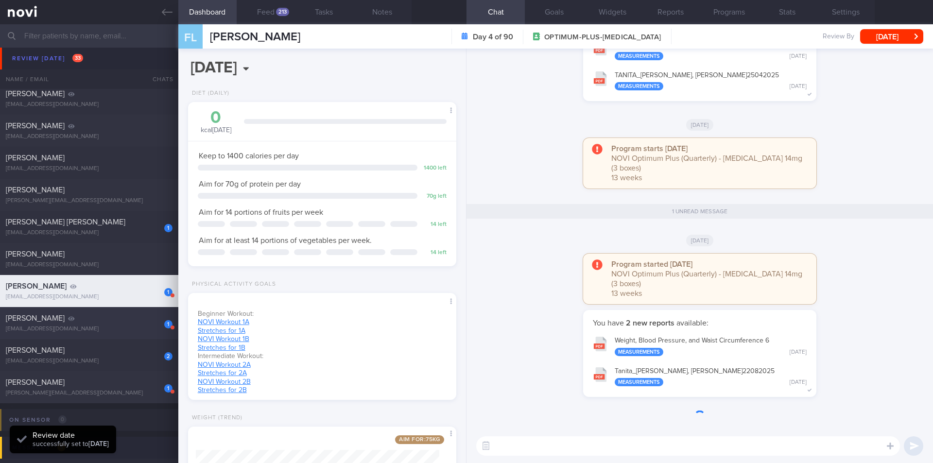
scroll to position [136, 244]
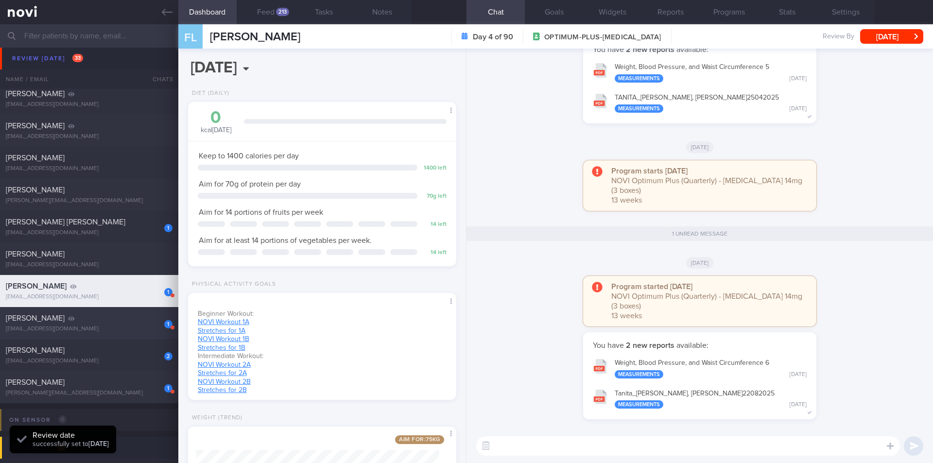
click at [113, 323] on div "1 [PERSON_NAME] [EMAIL_ADDRESS][DOMAIN_NAME]" at bounding box center [89, 323] width 178 height 19
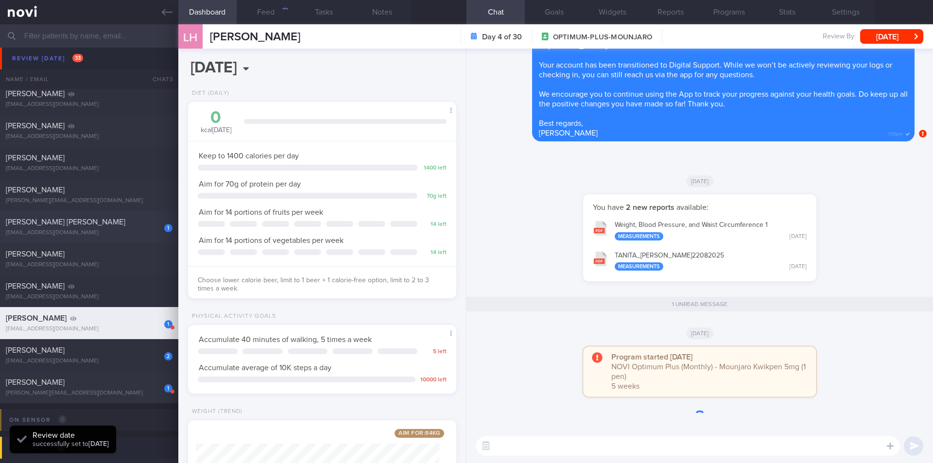
scroll to position [136, 244]
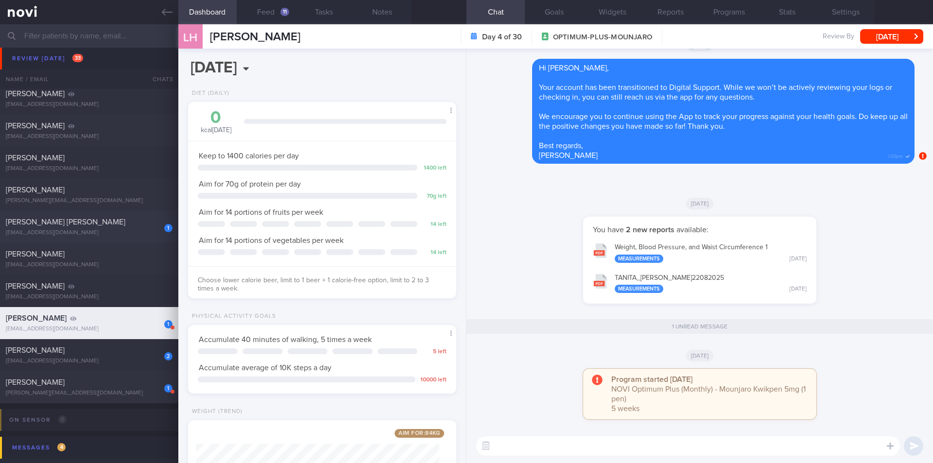
click at [104, 232] on div "[EMAIL_ADDRESS][DOMAIN_NAME]" at bounding box center [89, 232] width 167 height 7
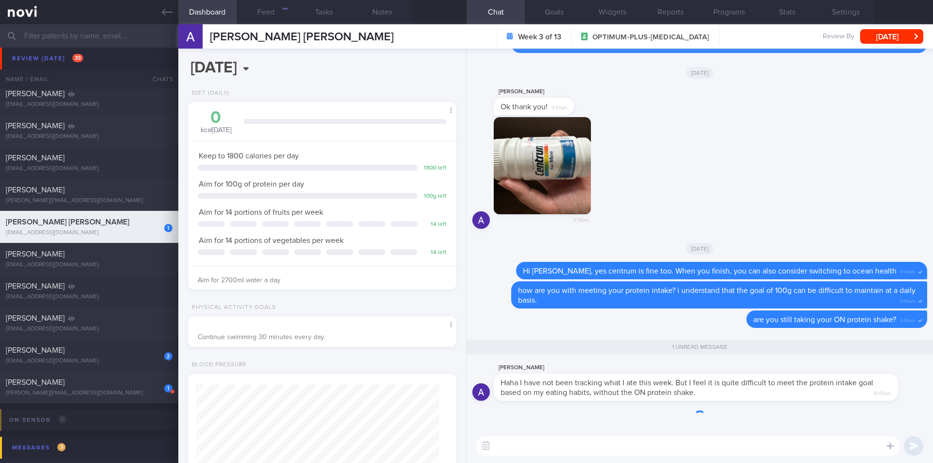
scroll to position [136, 244]
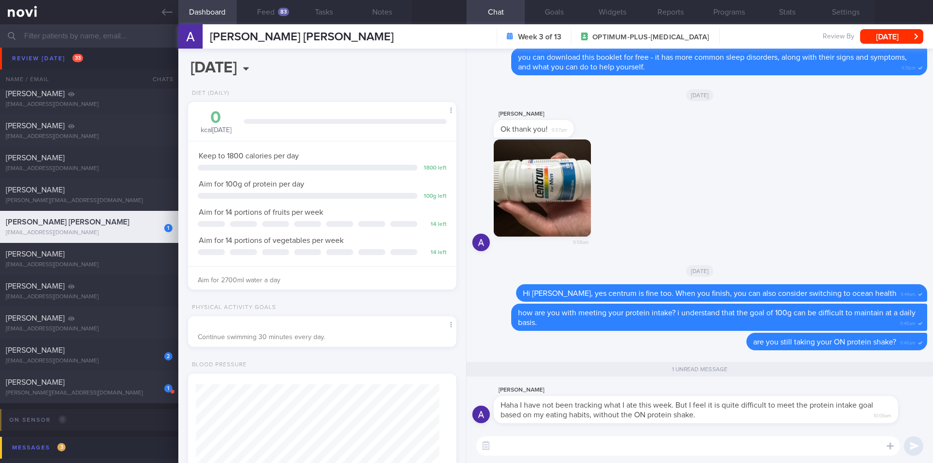
click at [625, 446] on textarea at bounding box center [688, 446] width 424 height 19
type textarea "Yes, [PERSON_NAME], the protein intake requirement is indeed a tall order."
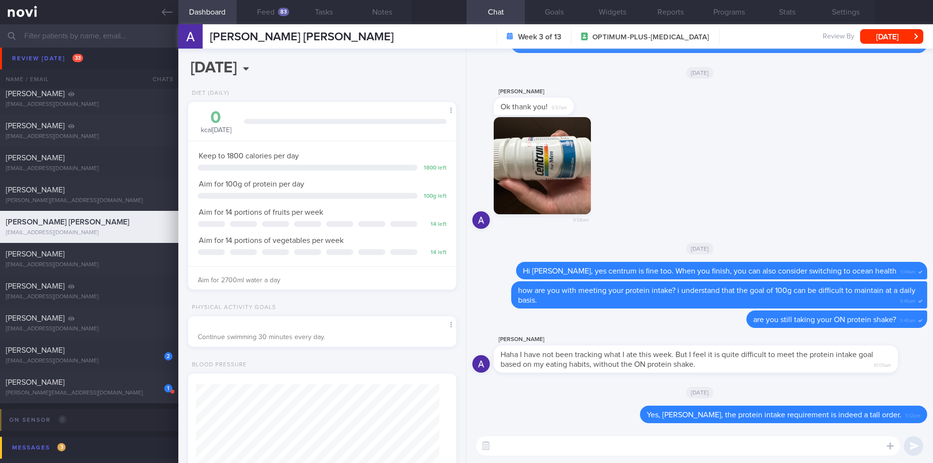
type textarea "I"
type textarea "h"
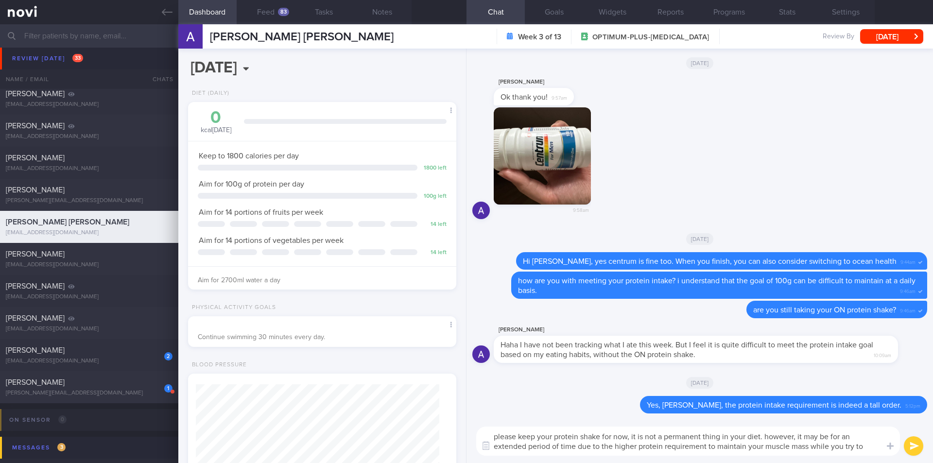
scroll to position [0, 0]
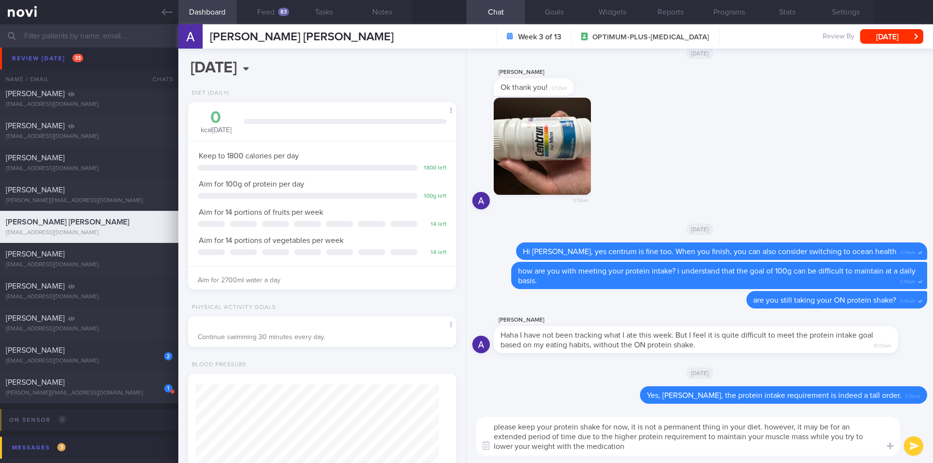
type textarea "please keep your protein shake for now, it is not a permanent thing in your die…"
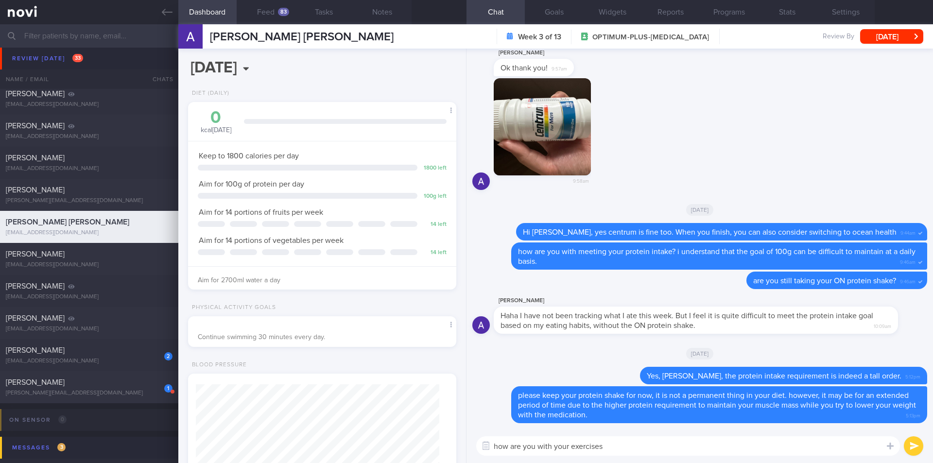
type textarea "how are you with your exercises?"
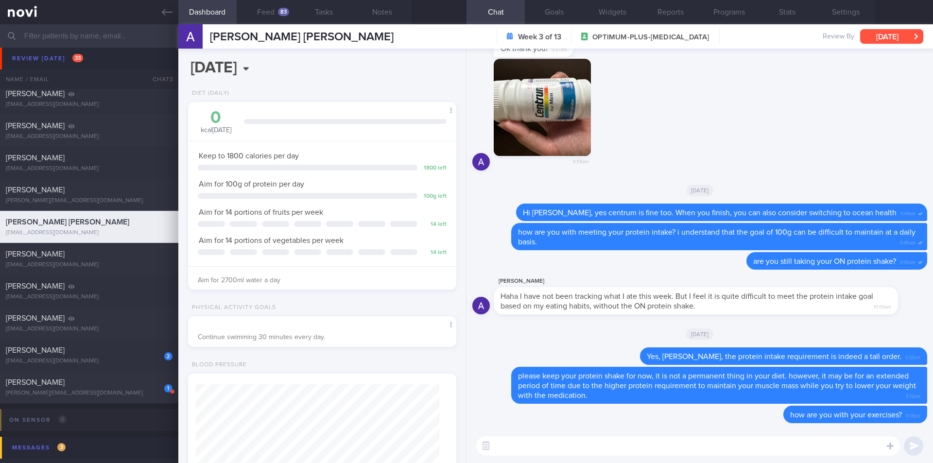
drag, startPoint x: 893, startPoint y: 40, endPoint x: 874, endPoint y: 40, distance: 19.0
click at [891, 39] on button "[DATE]" at bounding box center [891, 36] width 63 height 15
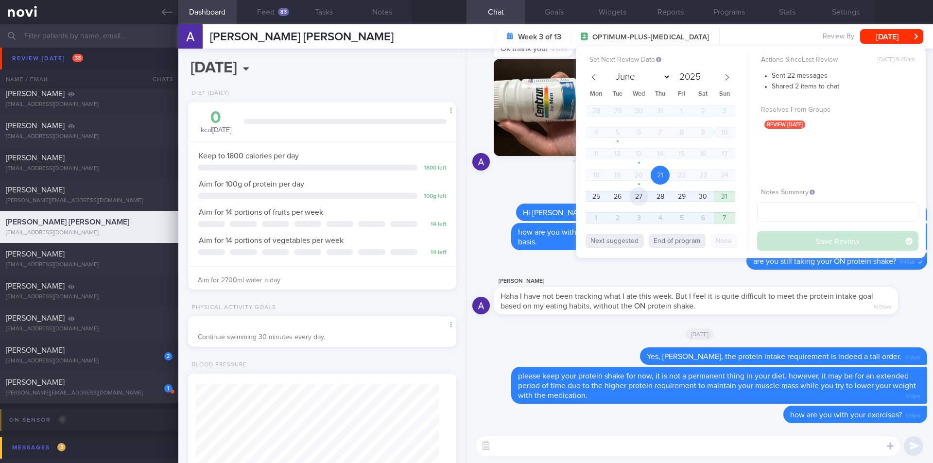
click at [637, 193] on span "27" at bounding box center [639, 196] width 19 height 19
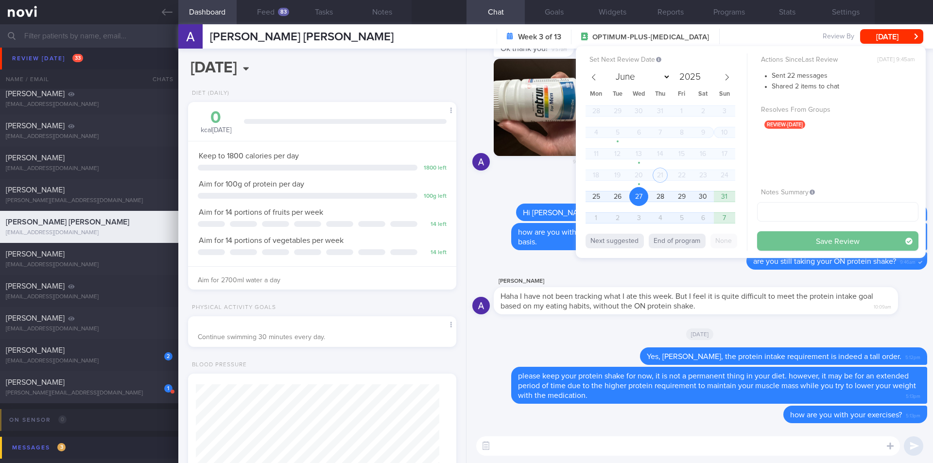
click at [781, 237] on button "Save Review" at bounding box center [837, 240] width 161 height 19
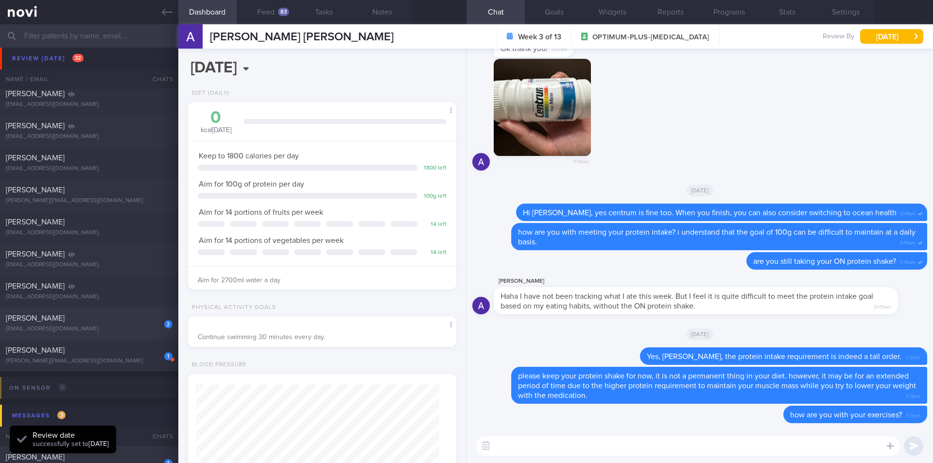
click at [75, 327] on div "[EMAIL_ADDRESS][DOMAIN_NAME]" at bounding box center [89, 329] width 167 height 7
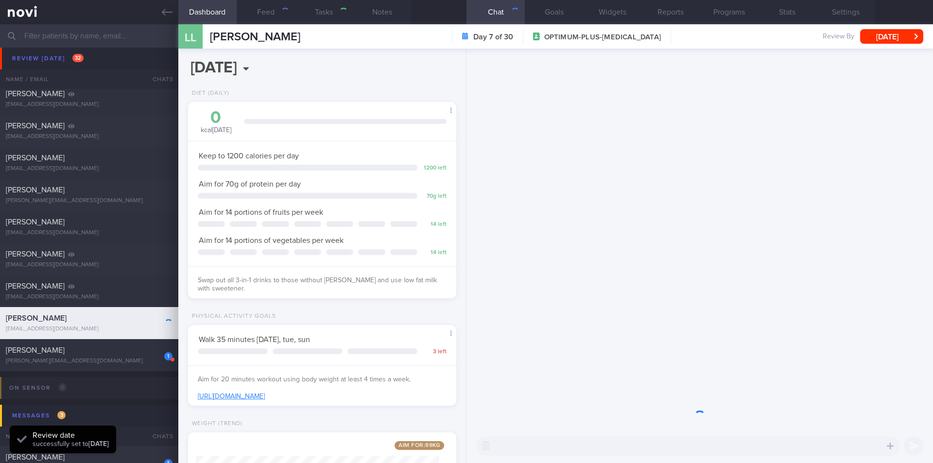
scroll to position [122, 244]
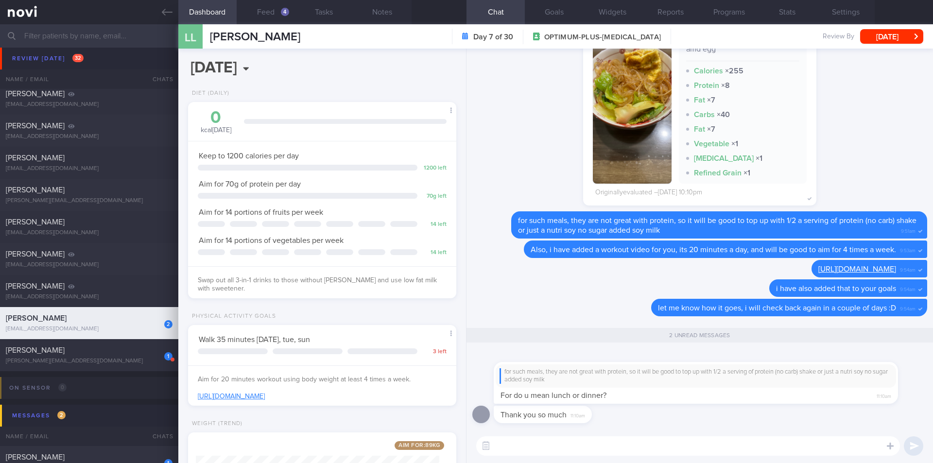
click at [627, 383] on div "for such meals, they are not great with protein, so it will be good to top up w…" at bounding box center [696, 376] width 393 height 16
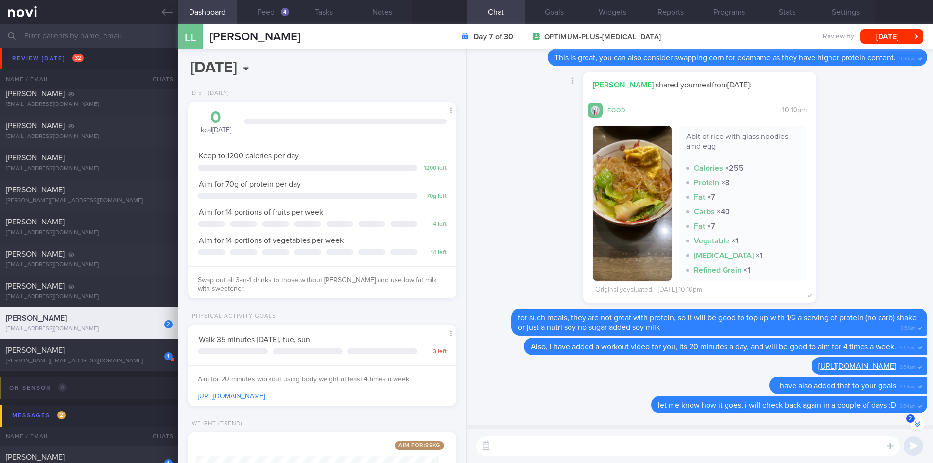
click at [656, 88] on p "[PERSON_NAME] shared your meal from [GEOGRAPHIC_DATA][DATE] :" at bounding box center [700, 85] width 214 height 10
drag, startPoint x: 265, startPoint y: 8, endPoint x: 280, endPoint y: 24, distance: 21.7
click at [266, 8] on button "Feed 4" at bounding box center [266, 12] width 58 height 24
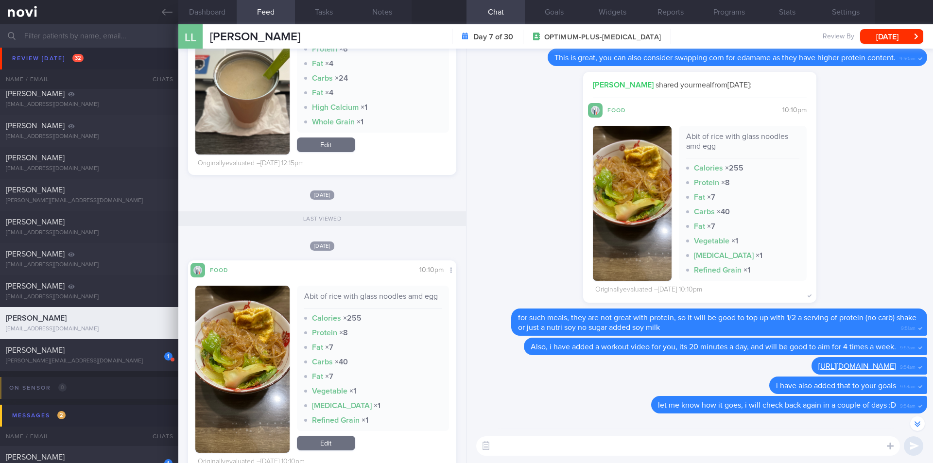
scroll to position [1118, 0]
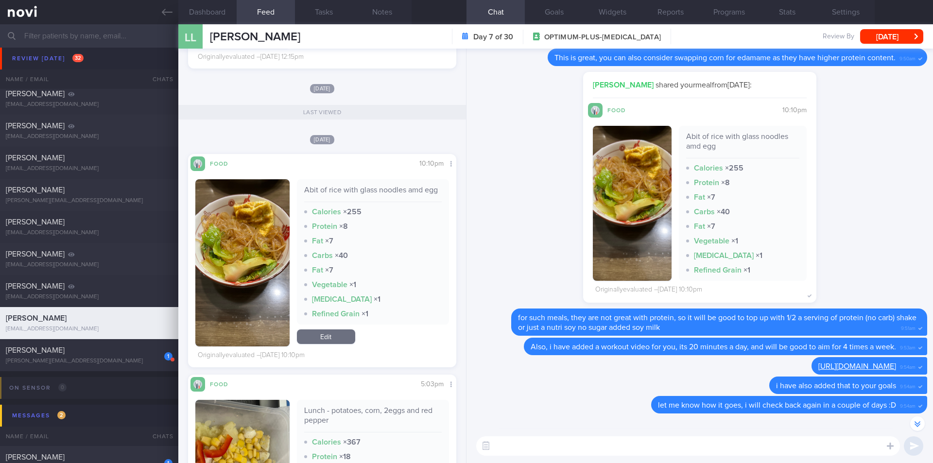
click at [602, 446] on textarea at bounding box center [688, 446] width 424 height 19
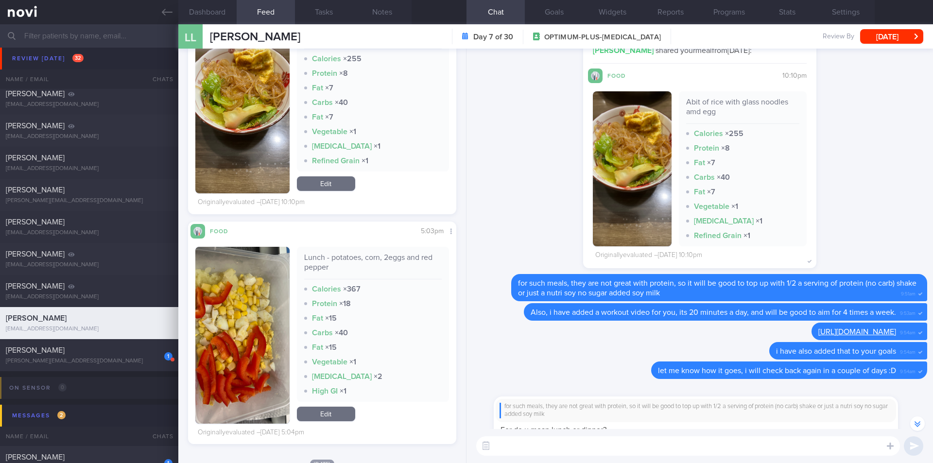
scroll to position [0, 0]
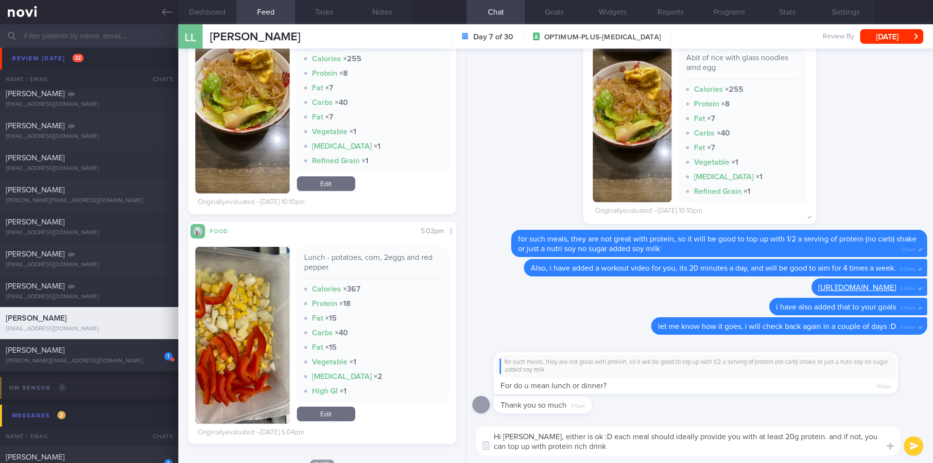
type textarea "Hi [PERSON_NAME], either is ok :D each meal should ideally provide you with at …"
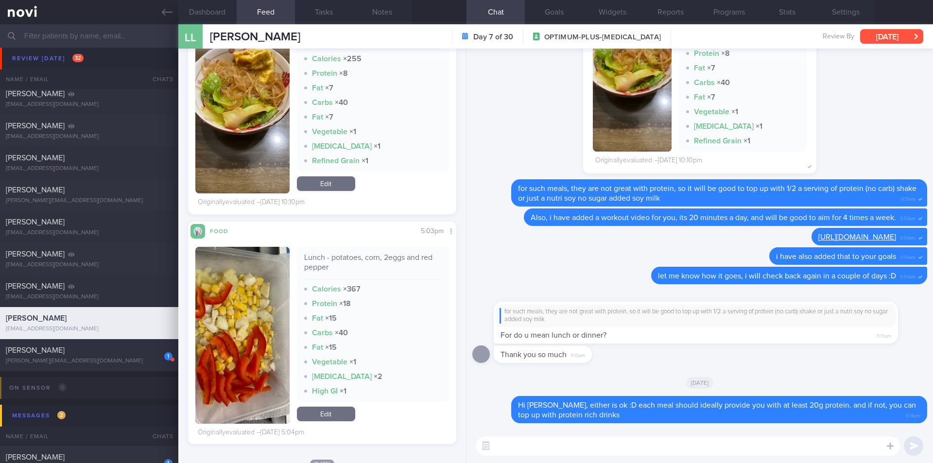
click at [889, 36] on button "[DATE]" at bounding box center [891, 36] width 63 height 15
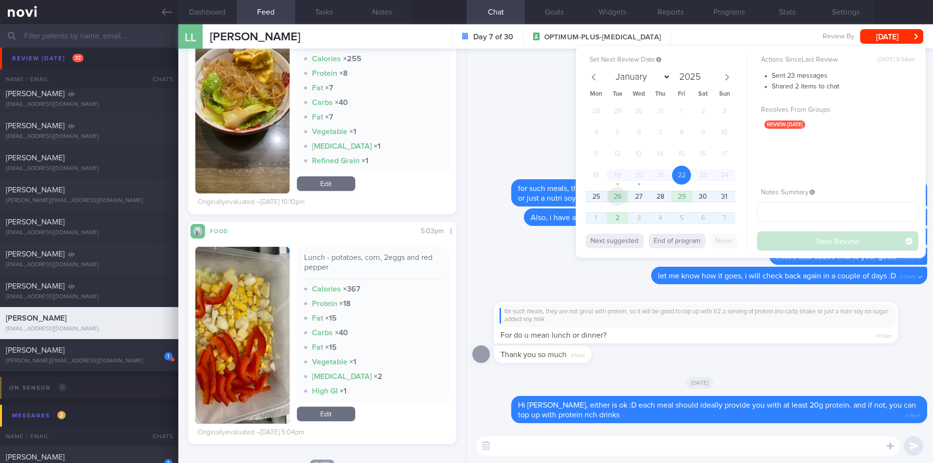
click at [620, 197] on span "26" at bounding box center [617, 196] width 19 height 19
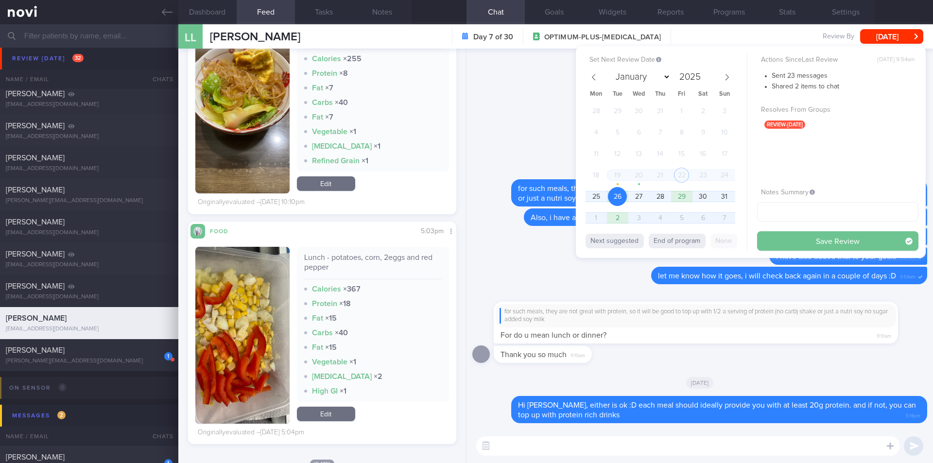
click at [771, 244] on button "Save Review" at bounding box center [837, 240] width 161 height 19
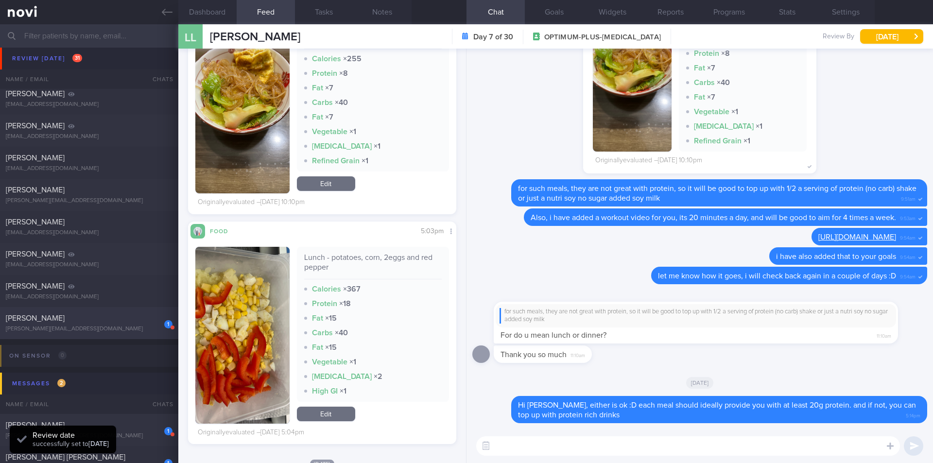
click at [128, 315] on div "[PERSON_NAME]" at bounding box center [88, 319] width 164 height 10
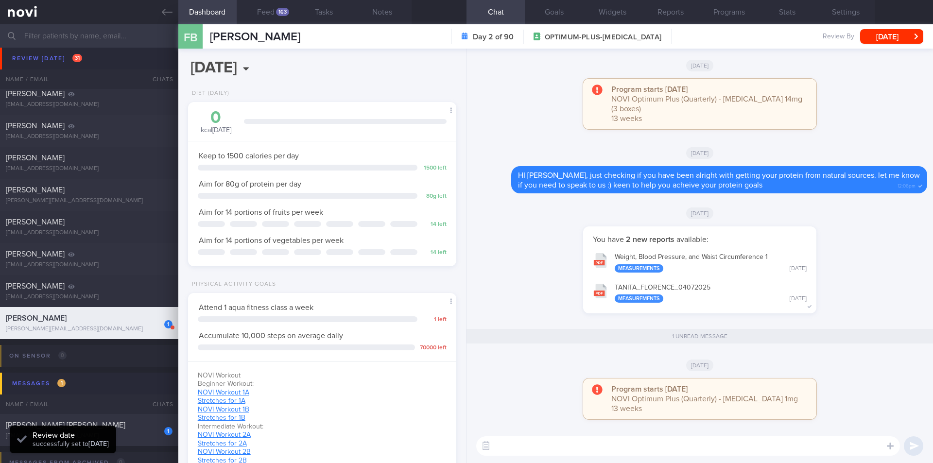
scroll to position [108, 216]
click at [129, 427] on div "[PERSON_NAME] [PERSON_NAME]" at bounding box center [88, 426] width 164 height 10
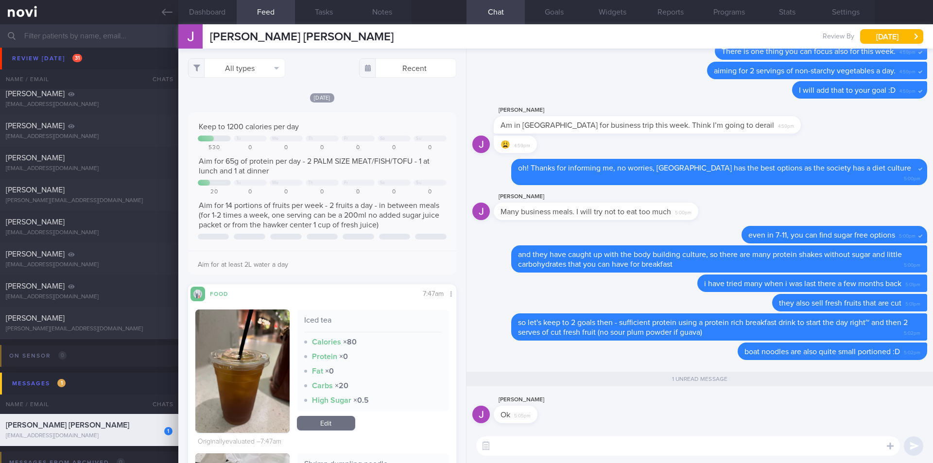
click at [567, 446] on textarea at bounding box center [688, 446] width 424 height 19
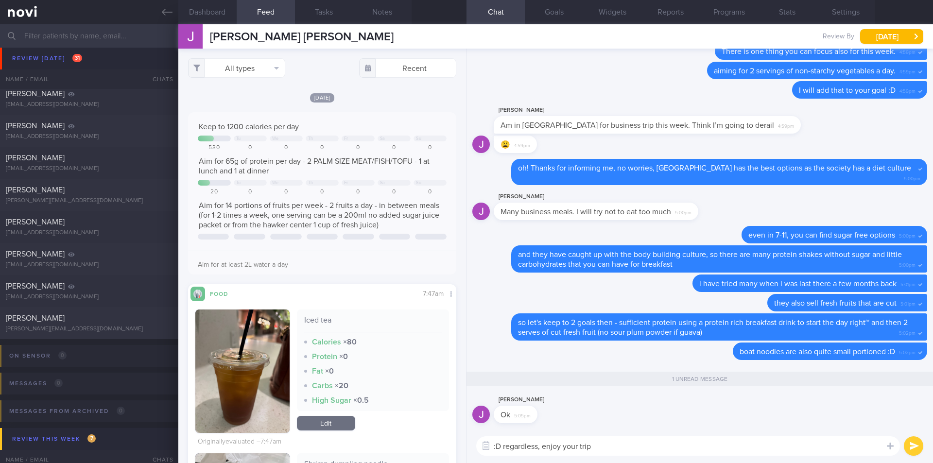
type textarea ":D regardless, enjoy your trip!"
